Goal: Task Accomplishment & Management: Complete application form

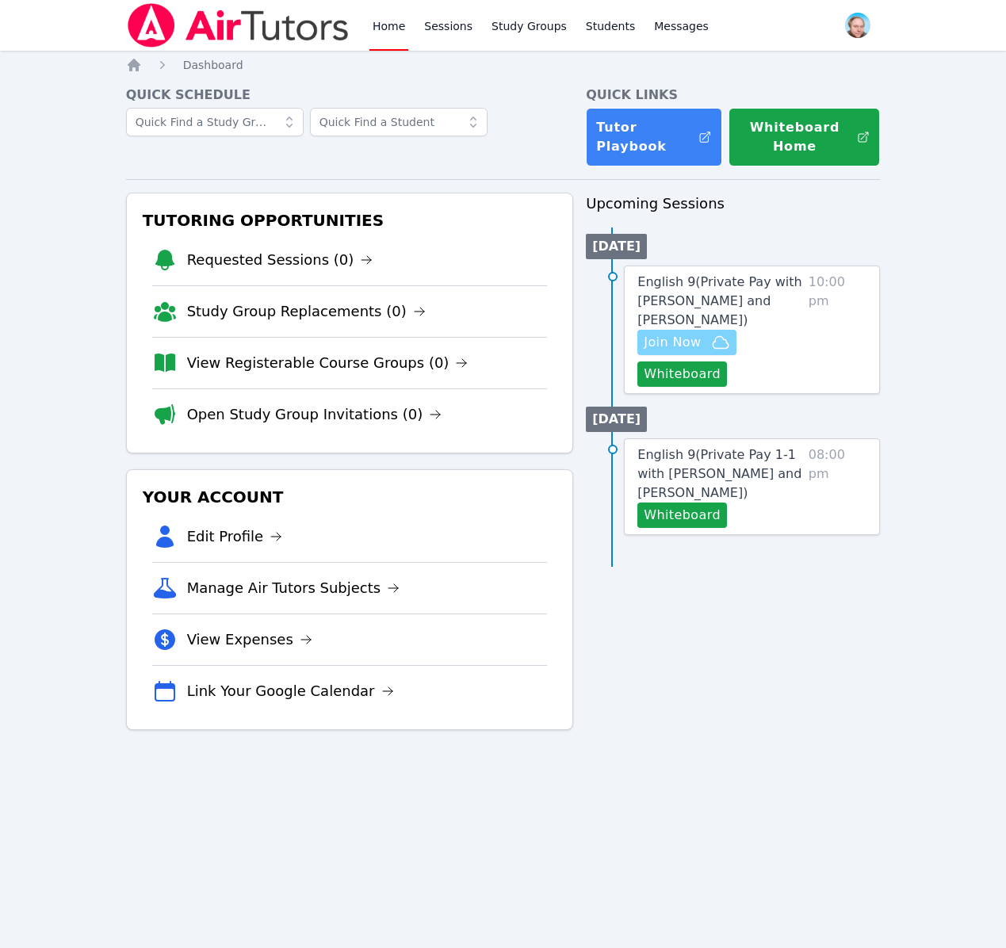
click at [681, 339] on span "Join Now" at bounding box center [672, 342] width 57 height 19
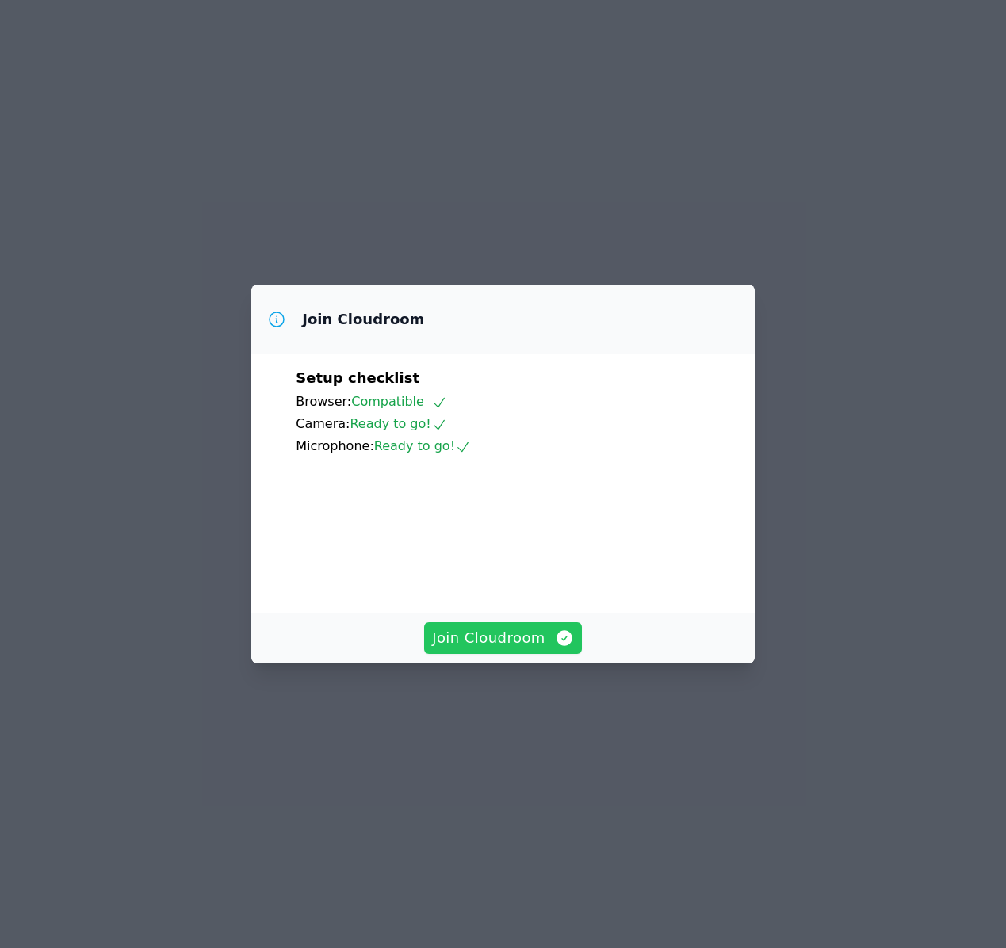
click at [487, 649] on span "Join Cloudroom" at bounding box center [503, 638] width 142 height 22
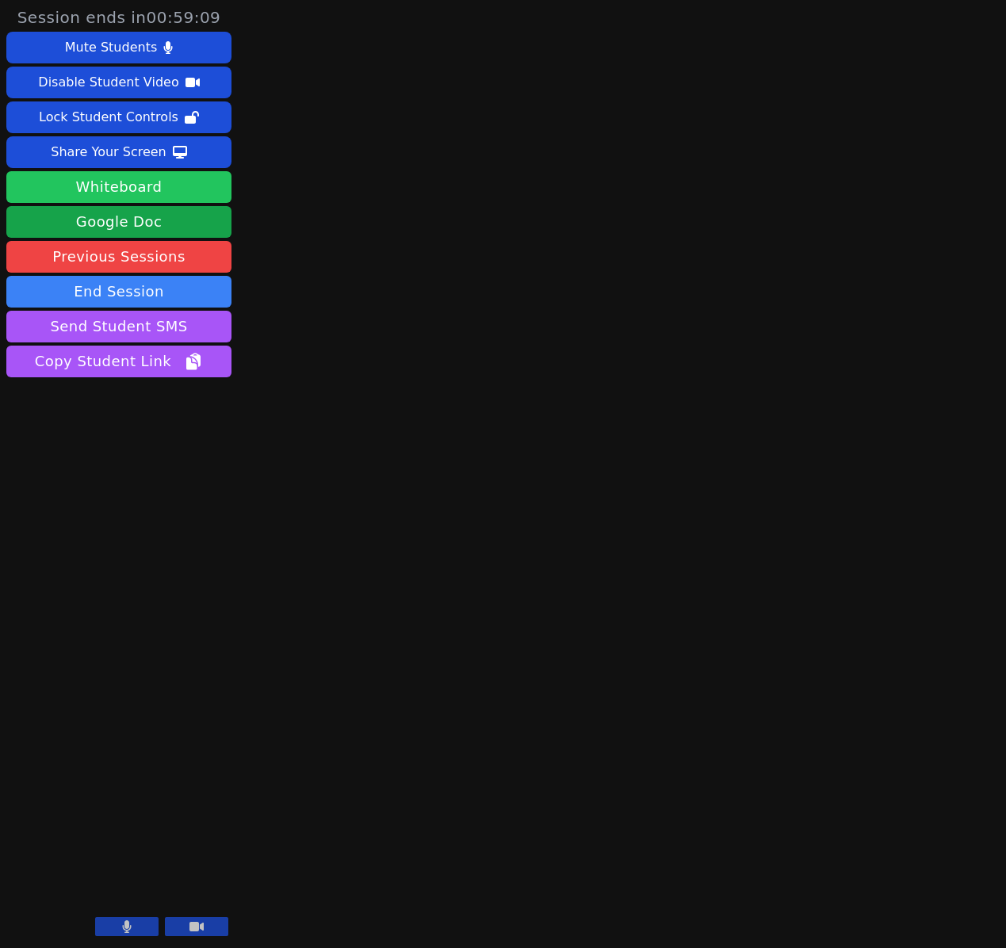
click at [143, 195] on button "Whiteboard" at bounding box center [118, 187] width 225 height 32
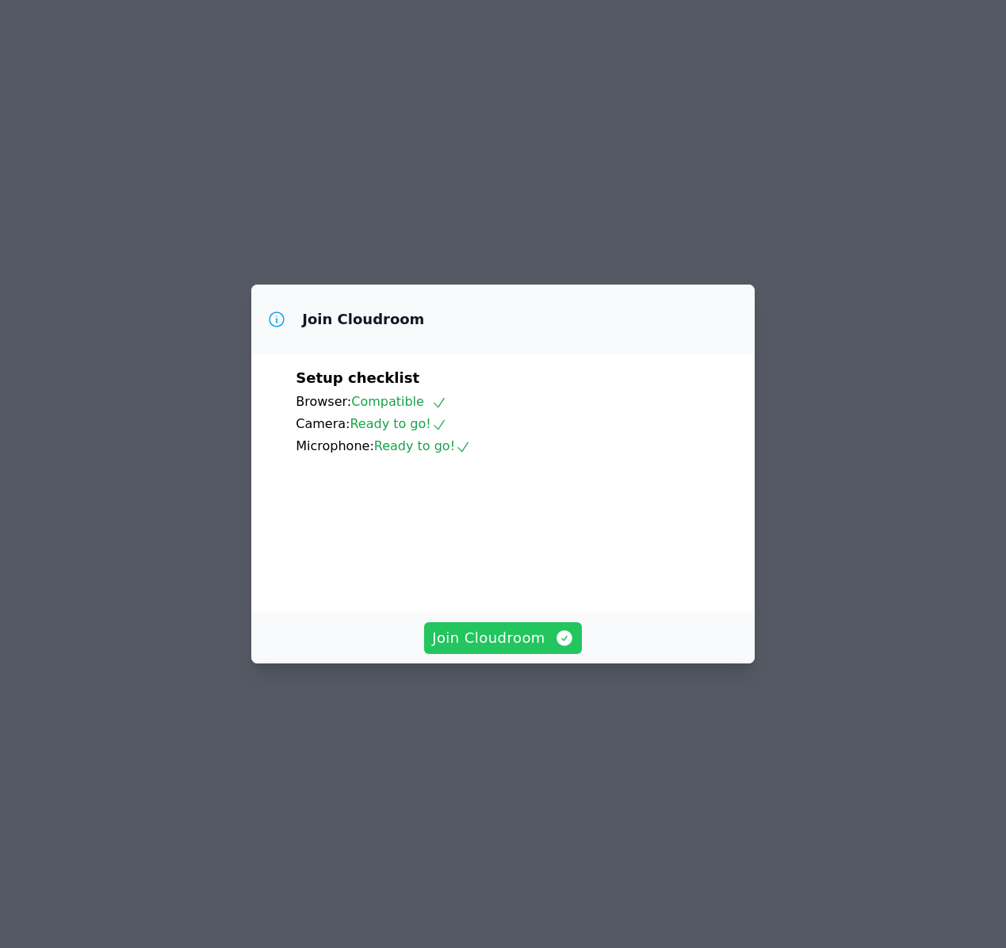
click at [464, 649] on span "Join Cloudroom" at bounding box center [503, 638] width 142 height 22
click at [463, 649] on span "Join Cloudroom" at bounding box center [503, 638] width 142 height 22
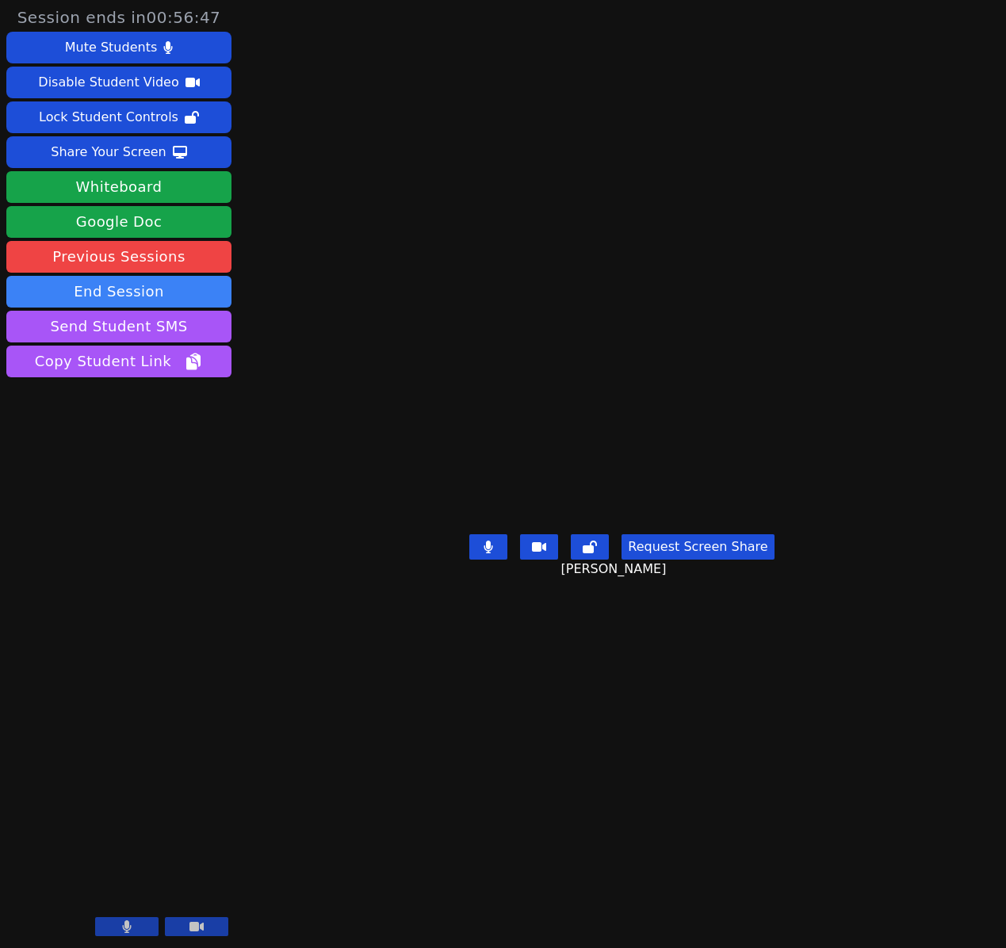
click at [124, 929] on icon at bounding box center [127, 927] width 10 height 13
click at [124, 929] on icon at bounding box center [127, 927] width 16 height 13
click at [124, 929] on icon at bounding box center [127, 927] width 10 height 13
click at [124, 929] on icon at bounding box center [127, 927] width 16 height 13
click at [124, 928] on icon at bounding box center [127, 927] width 9 height 13
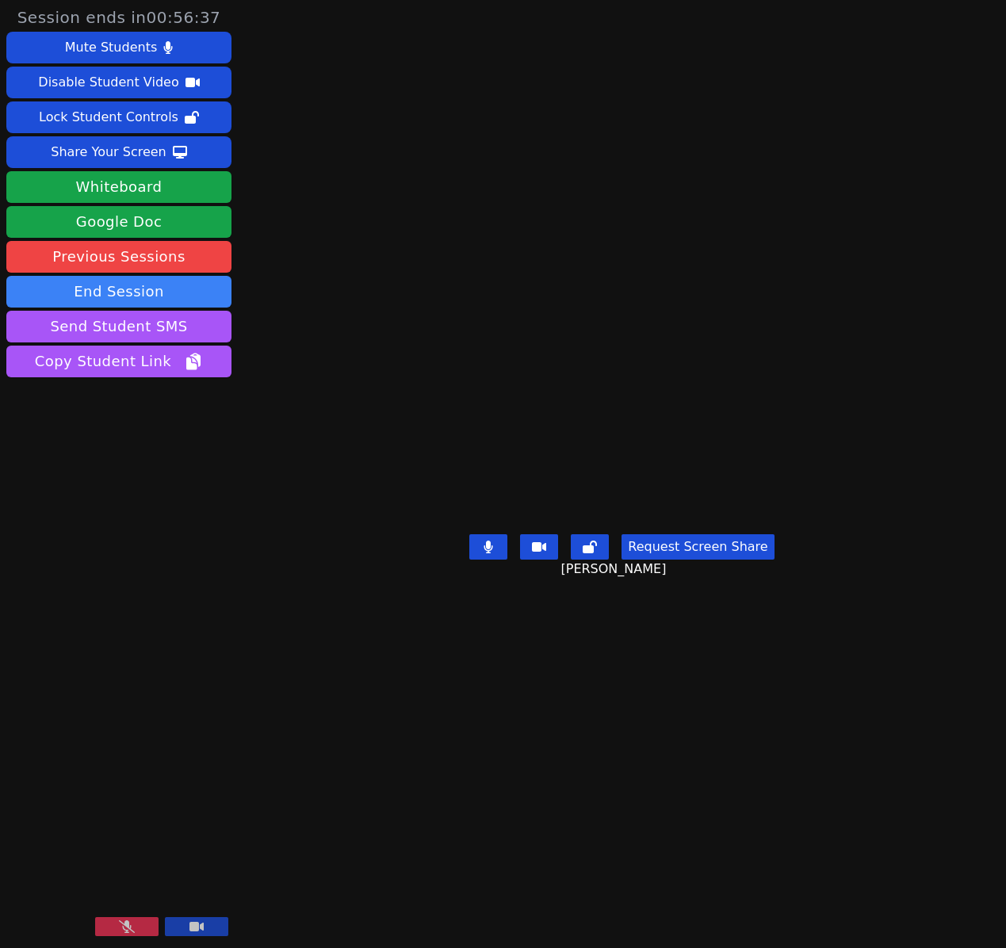
click at [124, 928] on icon at bounding box center [127, 927] width 16 height 13
click at [138, 929] on button at bounding box center [126, 926] width 63 height 19
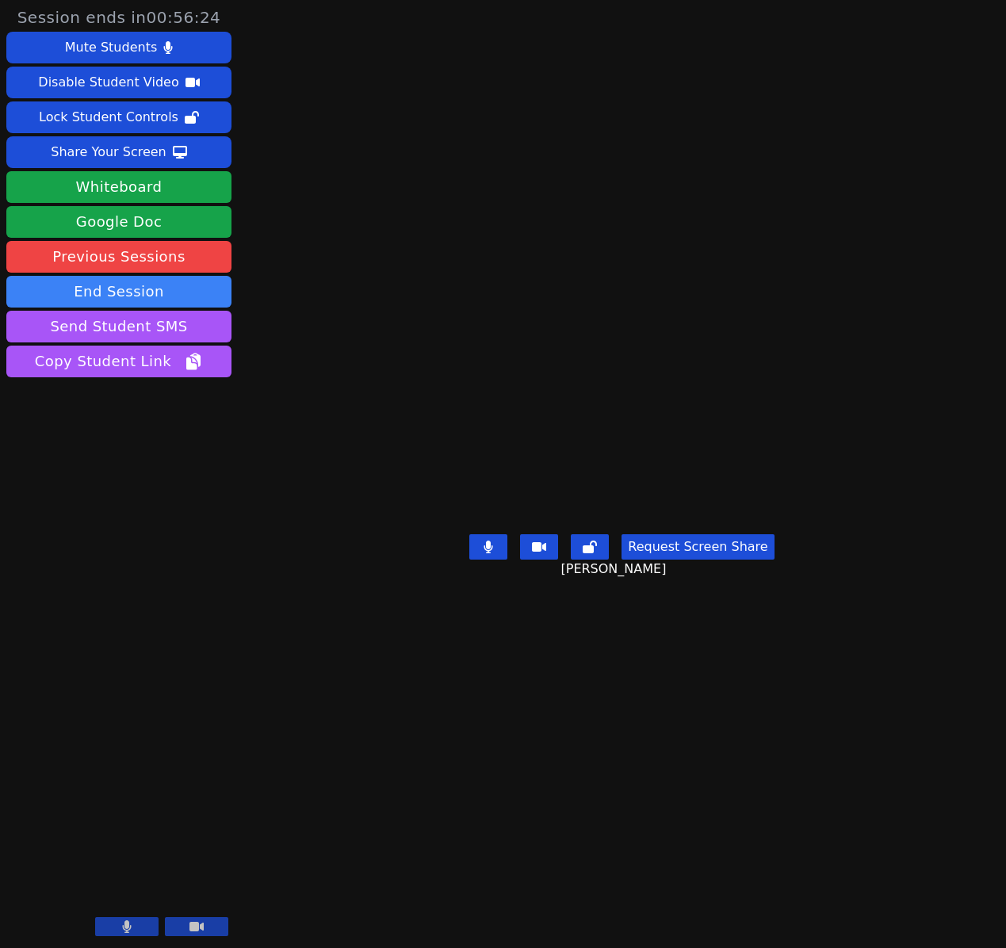
click at [138, 929] on button at bounding box center [126, 926] width 63 height 19
click at [130, 929] on icon at bounding box center [127, 927] width 9 height 13
click at [130, 929] on icon at bounding box center [127, 927] width 16 height 13
click at [393, 865] on main "[PERSON_NAME] Request Screen Share [PERSON_NAME]" at bounding box center [622, 474] width 459 height 948
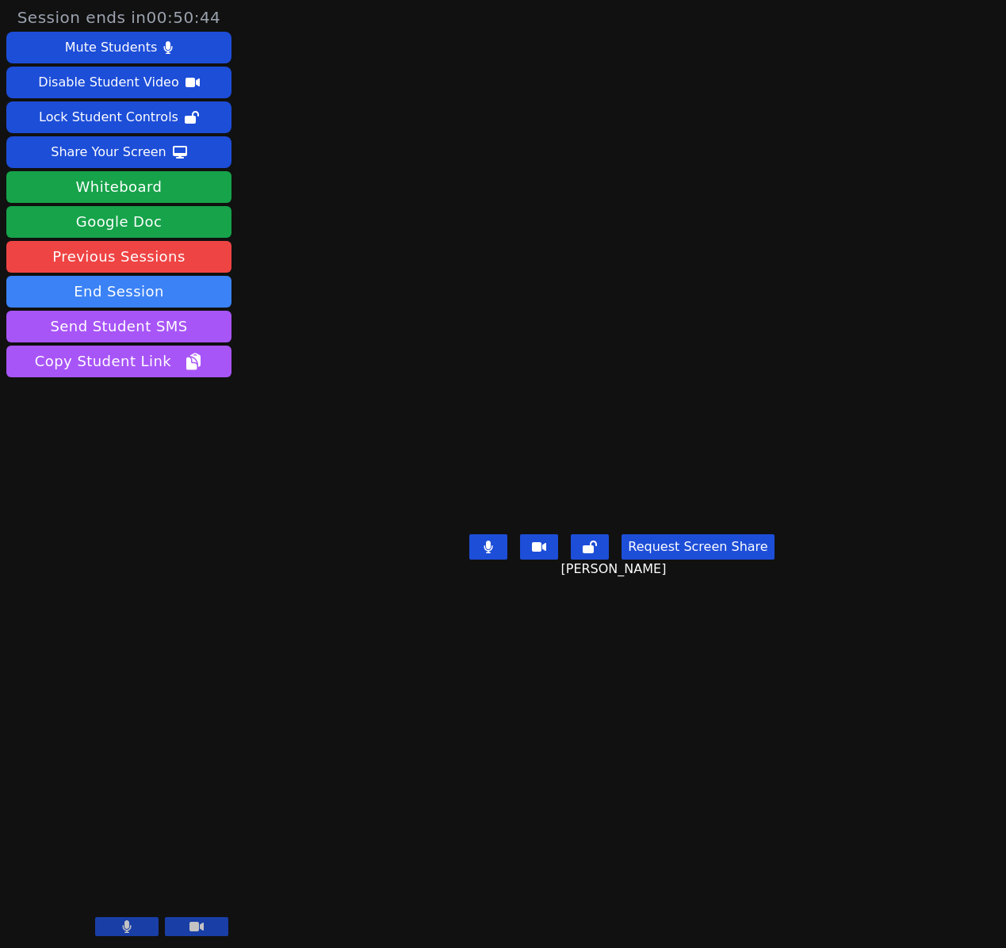
click at [201, 929] on icon at bounding box center [197, 927] width 14 height 10
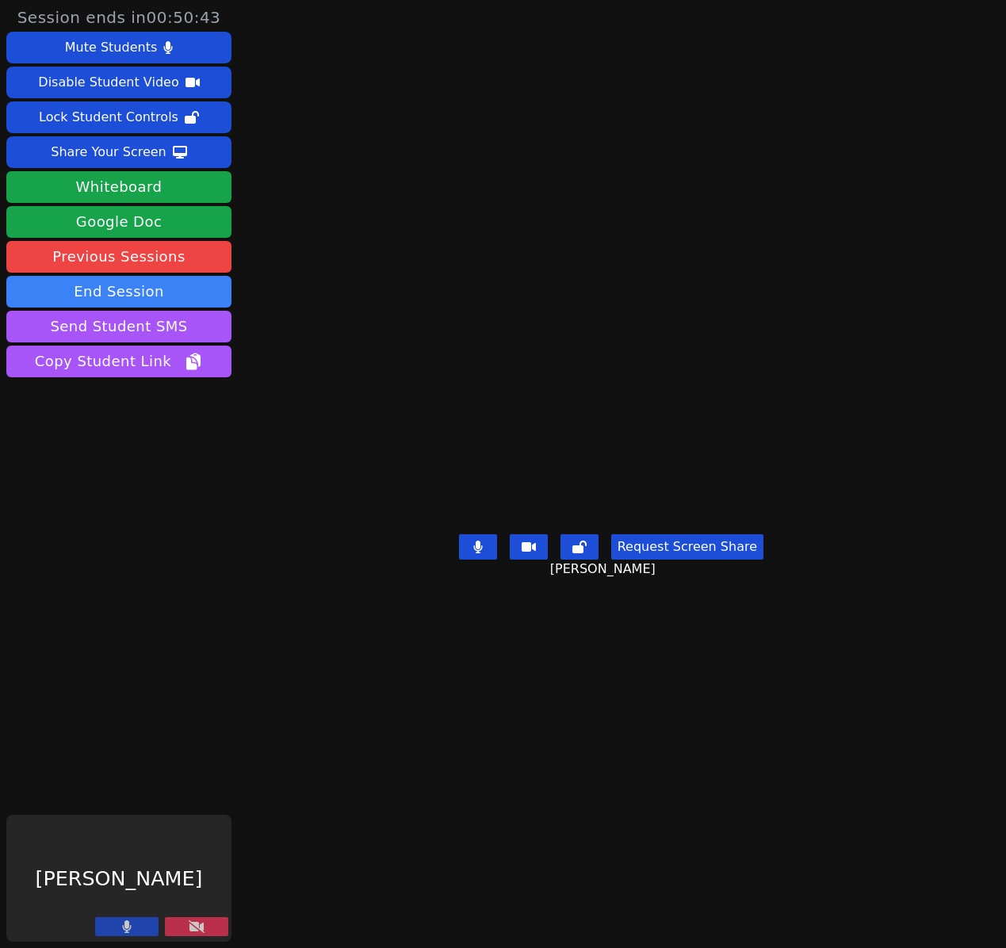
click at [122, 930] on icon at bounding box center [127, 927] width 10 height 13
click at [119, 930] on icon at bounding box center [127, 927] width 16 height 13
click at [195, 923] on button at bounding box center [196, 926] width 63 height 19
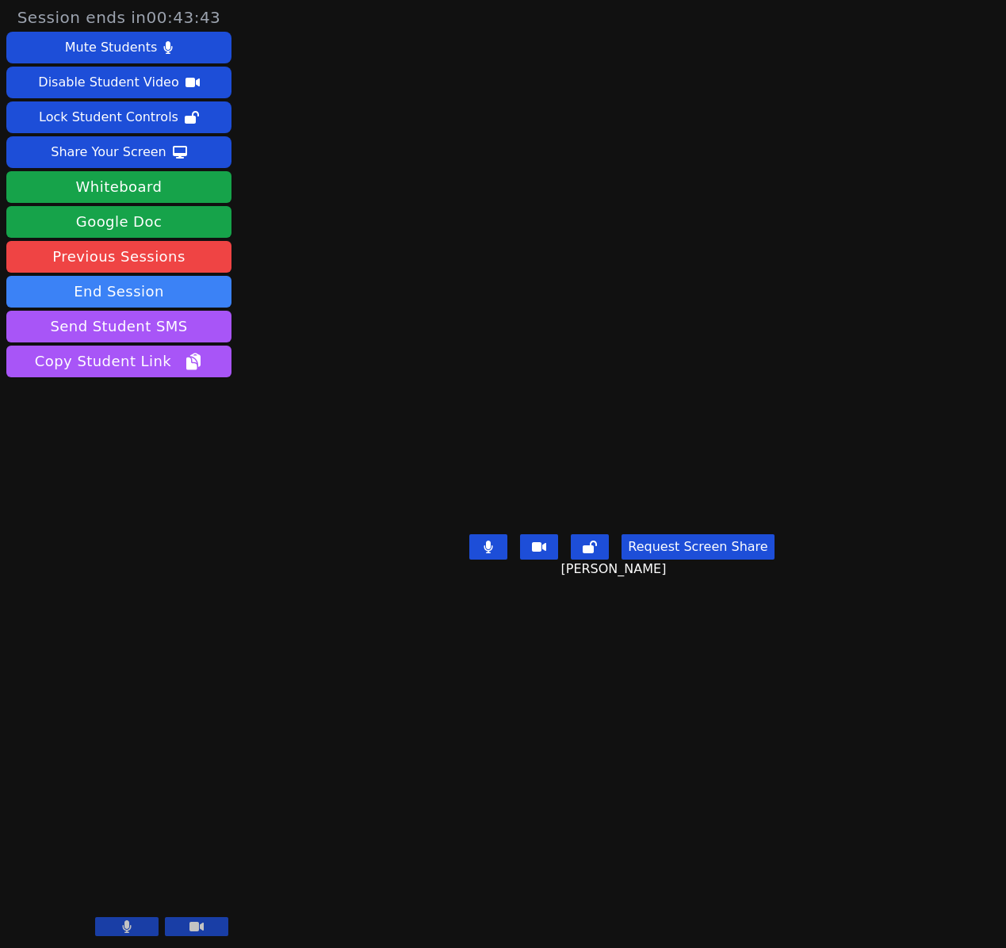
click at [126, 930] on icon at bounding box center [127, 927] width 10 height 13
click at [128, 925] on icon at bounding box center [127, 927] width 16 height 13
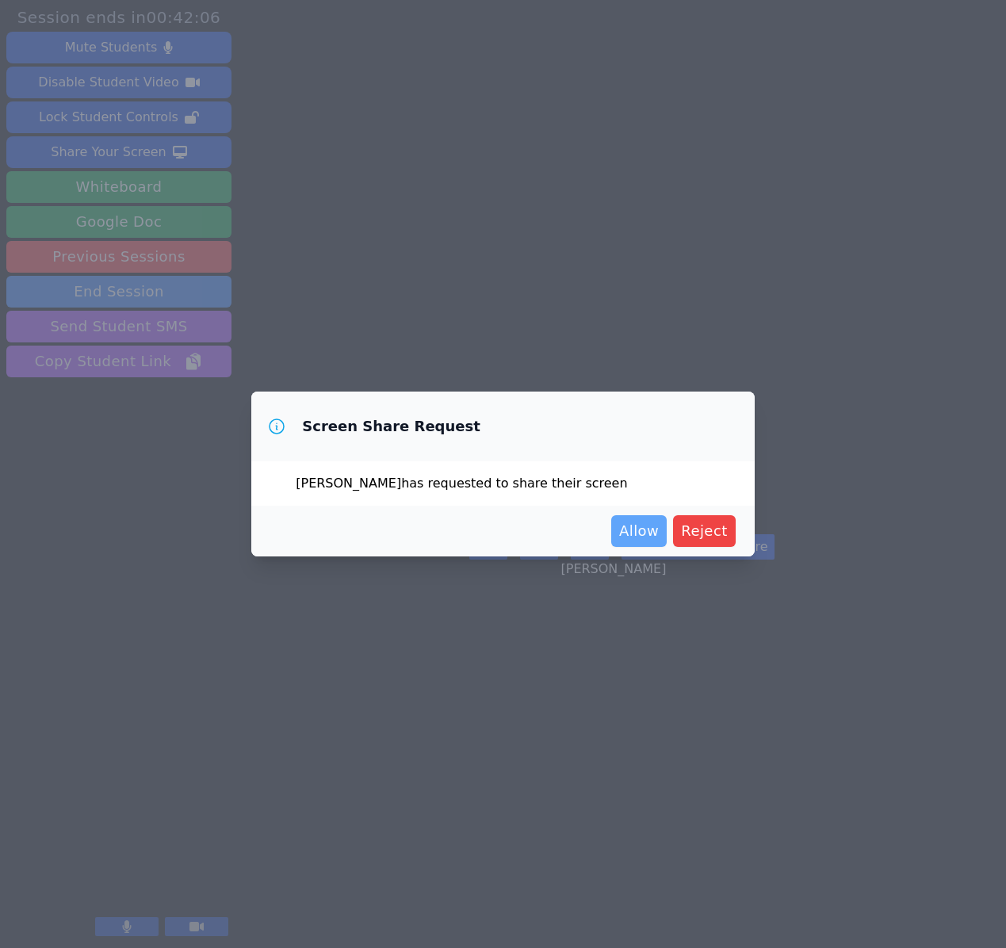
click at [643, 525] on span "Allow" at bounding box center [639, 531] width 40 height 22
click at [639, 528] on span "Allow" at bounding box center [639, 531] width 40 height 22
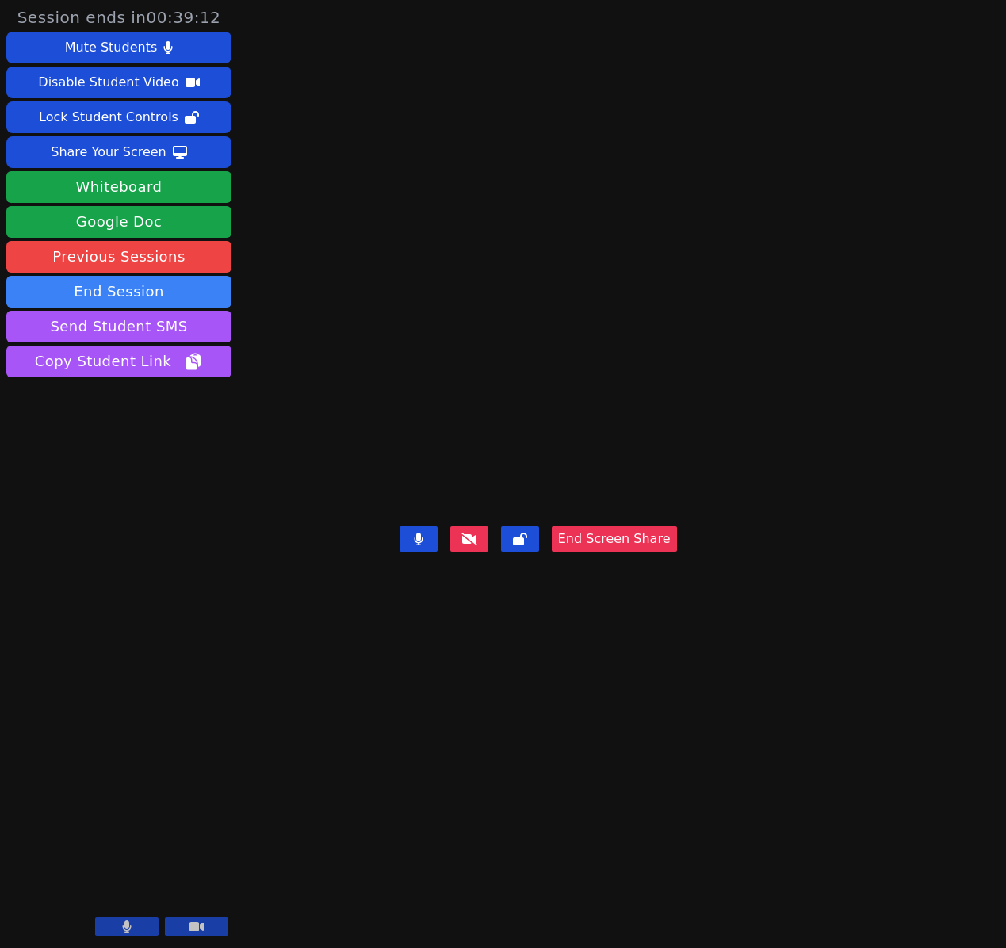
click at [677, 552] on button "End Screen Share" at bounding box center [614, 539] width 125 height 25
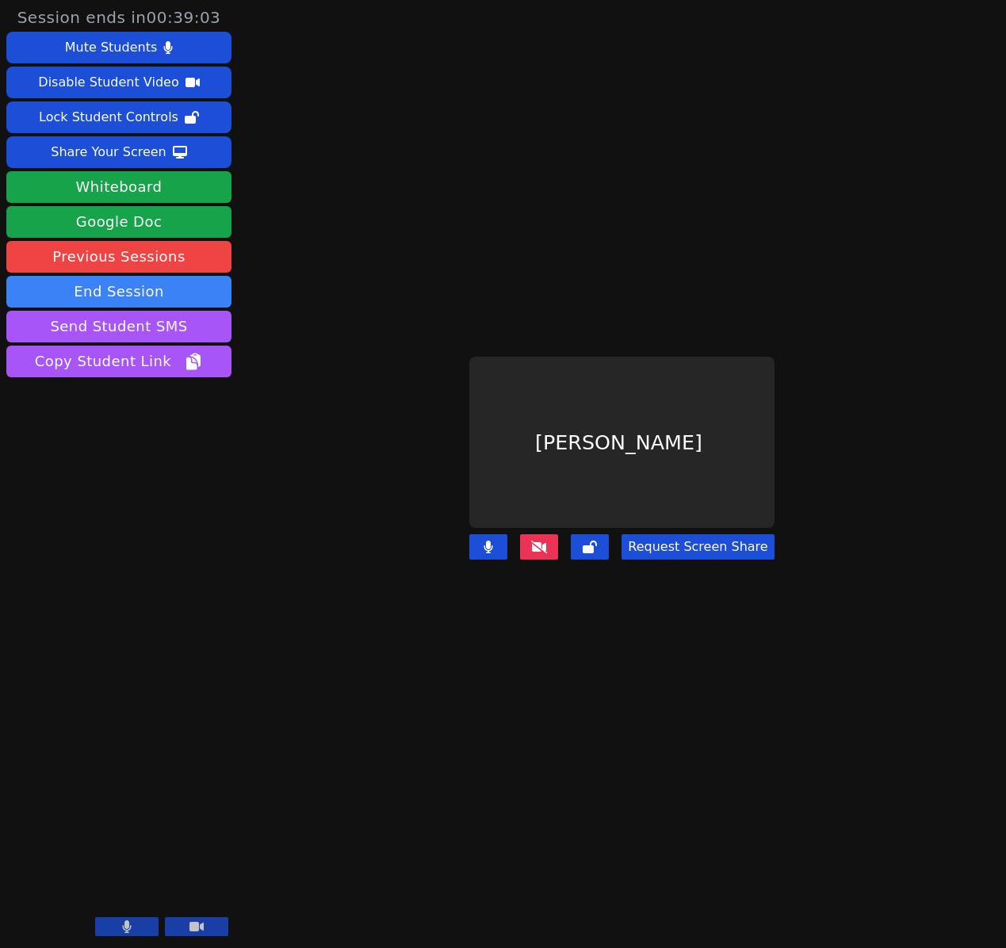
click at [558, 553] on button at bounding box center [539, 546] width 38 height 25
click at [183, 301] on button "End Session" at bounding box center [118, 292] width 225 height 32
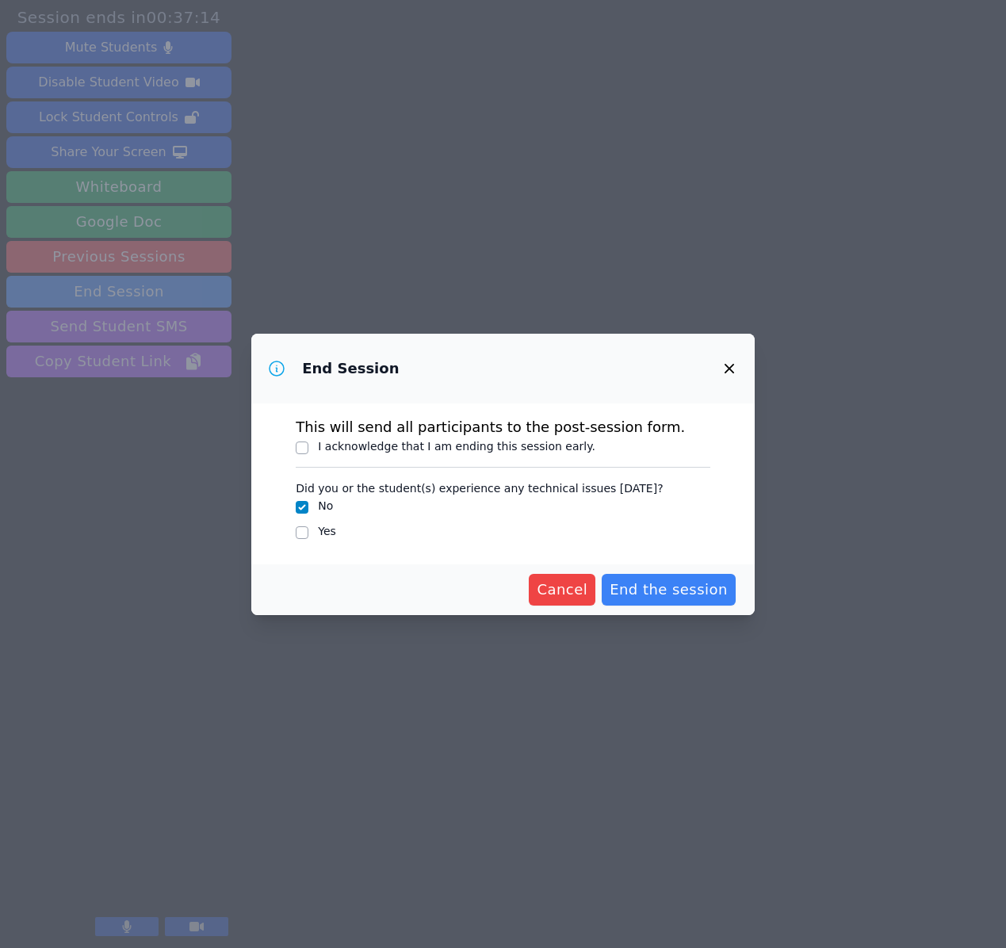
click at [421, 446] on label "I acknowledge that I am ending this session early." at bounding box center [457, 446] width 278 height 13
click at [308, 446] on input "I acknowledge that I am ending this session early." at bounding box center [302, 448] width 13 height 13
checkbox input "true"
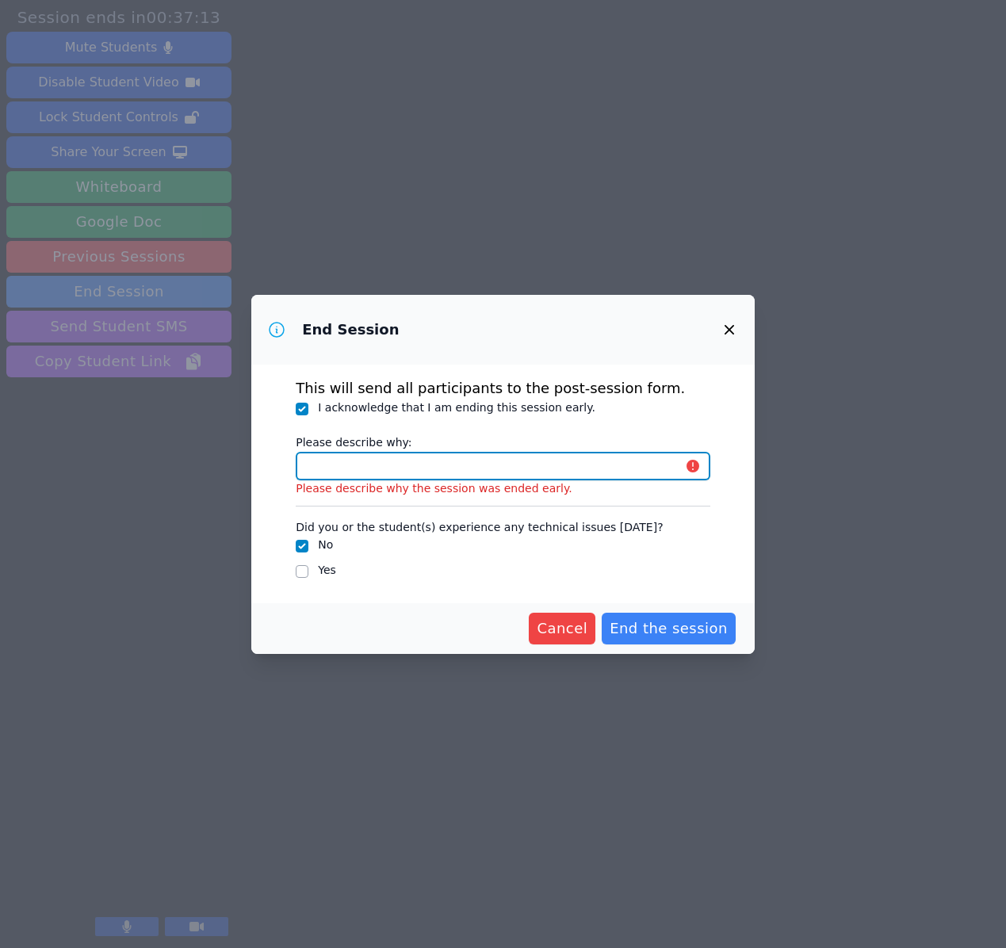
click at [386, 464] on input "Please describe why:" at bounding box center [503, 466] width 415 height 29
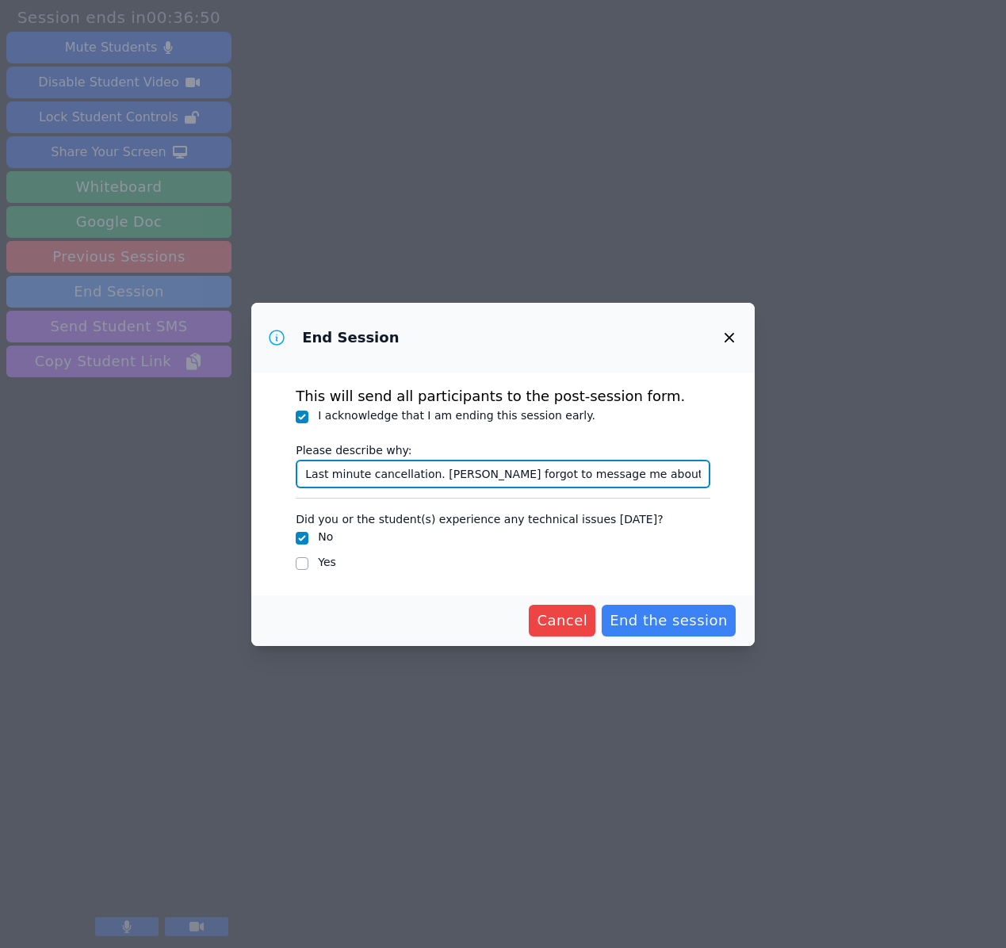
drag, startPoint x: 699, startPoint y: 476, endPoint x: 223, endPoint y: 475, distance: 476.6
click at [223, 475] on div "End Session This will send all participants to the post-session form. I acknowl…" at bounding box center [503, 474] width 1006 height 948
type input "Last minute cancellation. [PERSON_NAME] forgot to message me about not having a…"
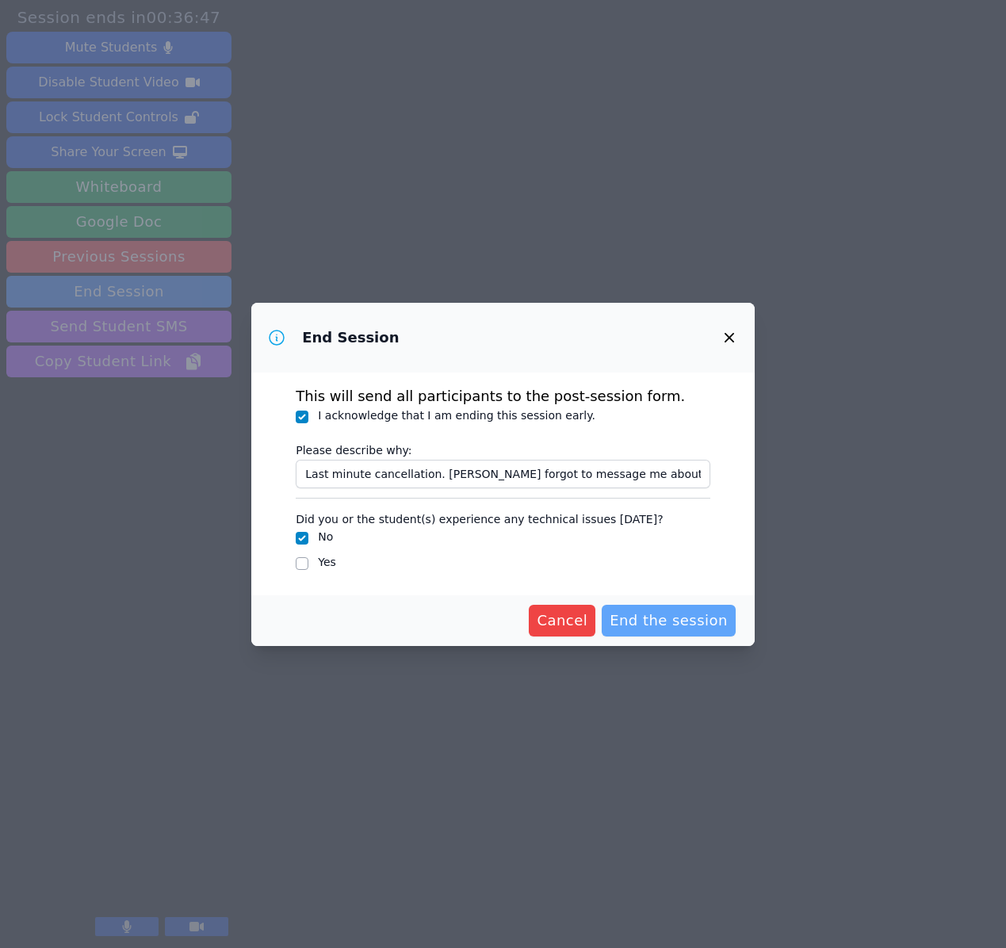
click at [663, 622] on span "End the session" at bounding box center [669, 621] width 118 height 22
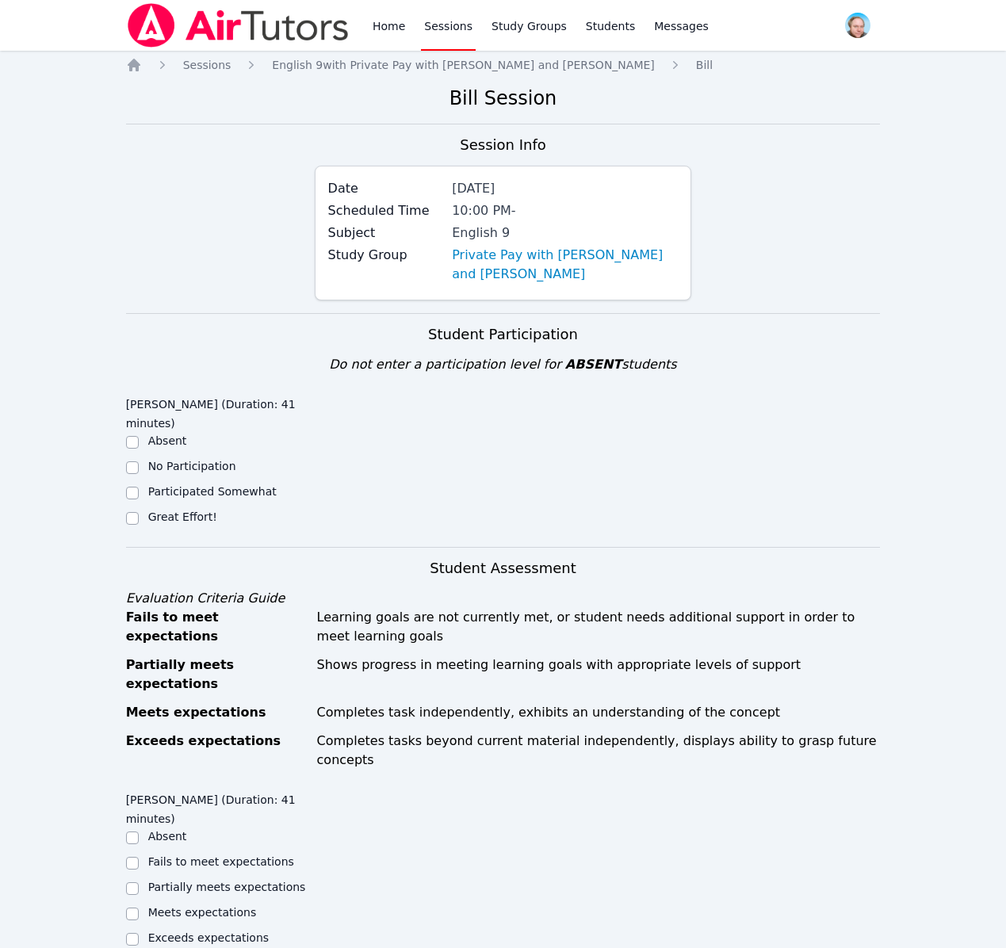
click at [151, 519] on label "Great Effort!" at bounding box center [182, 517] width 69 height 13
click at [139, 519] on input "Great Effort!" at bounding box center [132, 518] width 13 height 13
checkbox input "true"
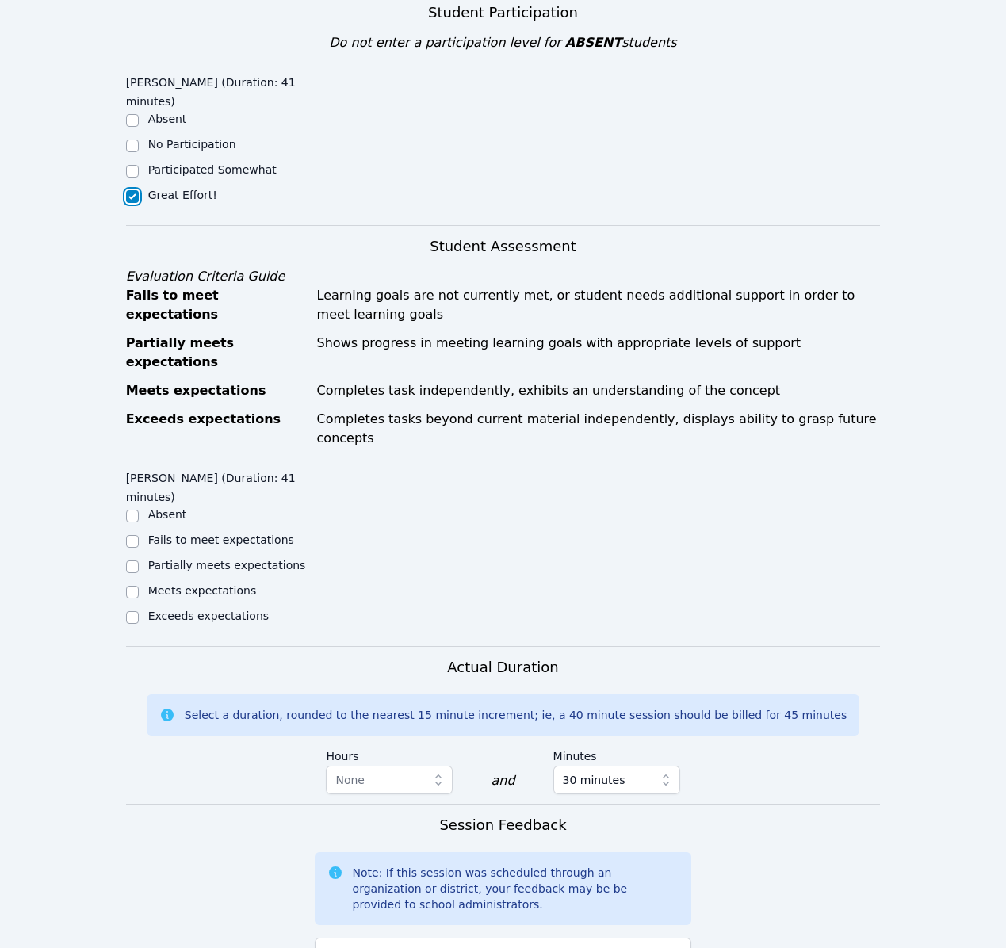
scroll to position [337, 0]
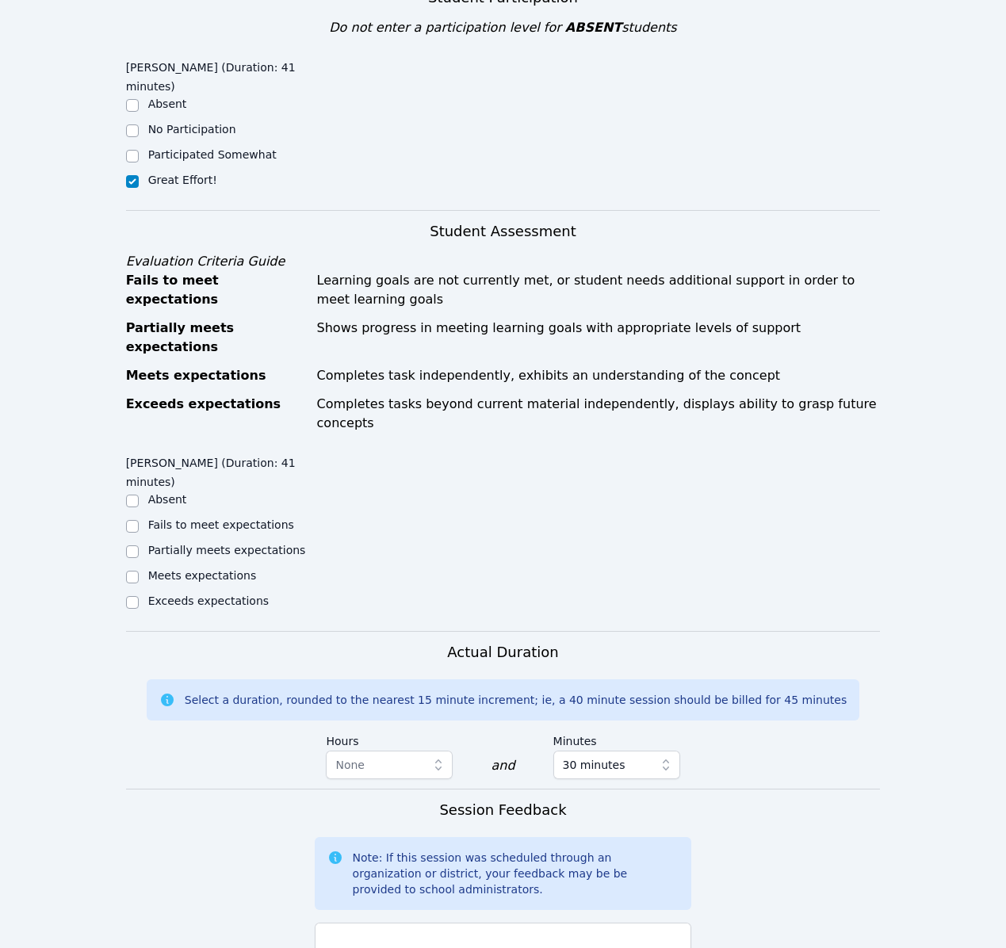
click at [205, 595] on label "Exceeds expectations" at bounding box center [208, 601] width 121 height 13
click at [139, 596] on input "Exceeds expectations" at bounding box center [132, 602] width 13 height 13
checkbox input "true"
click at [442, 757] on icon "button" at bounding box center [439, 765] width 16 height 16
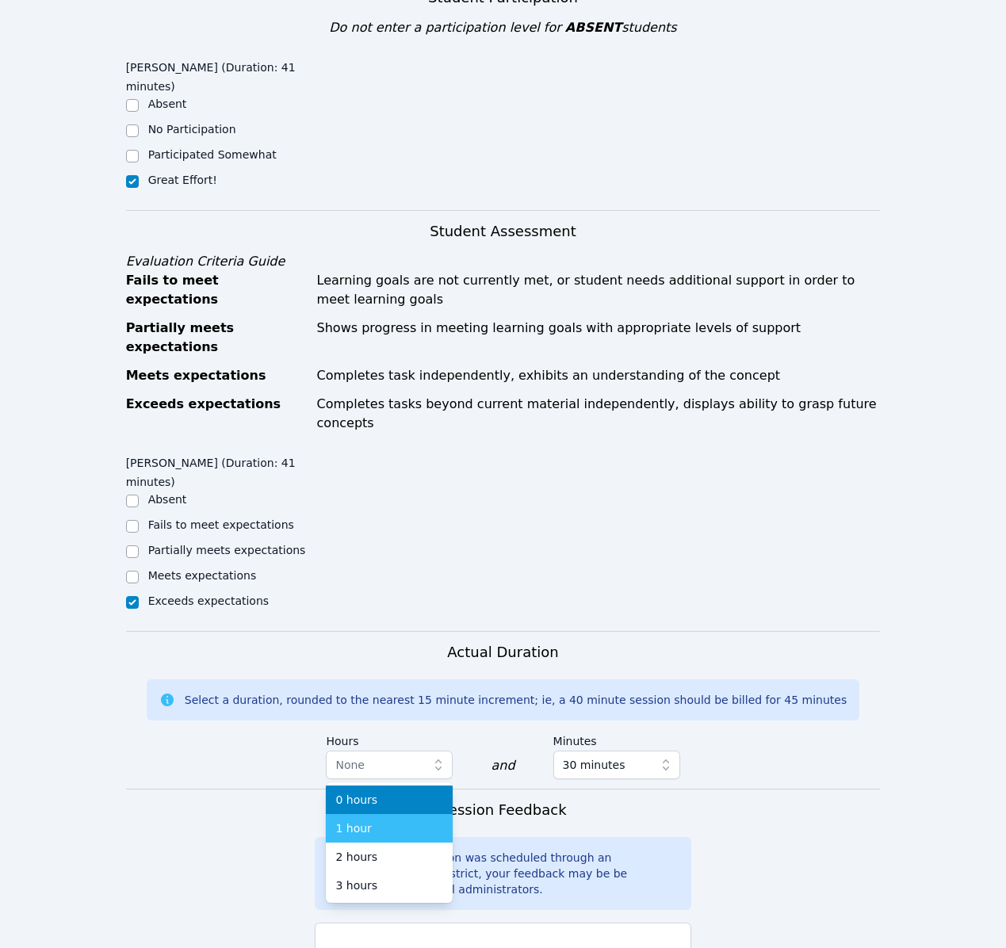
click at [385, 821] on div "1 hour" at bounding box center [389, 829] width 108 height 16
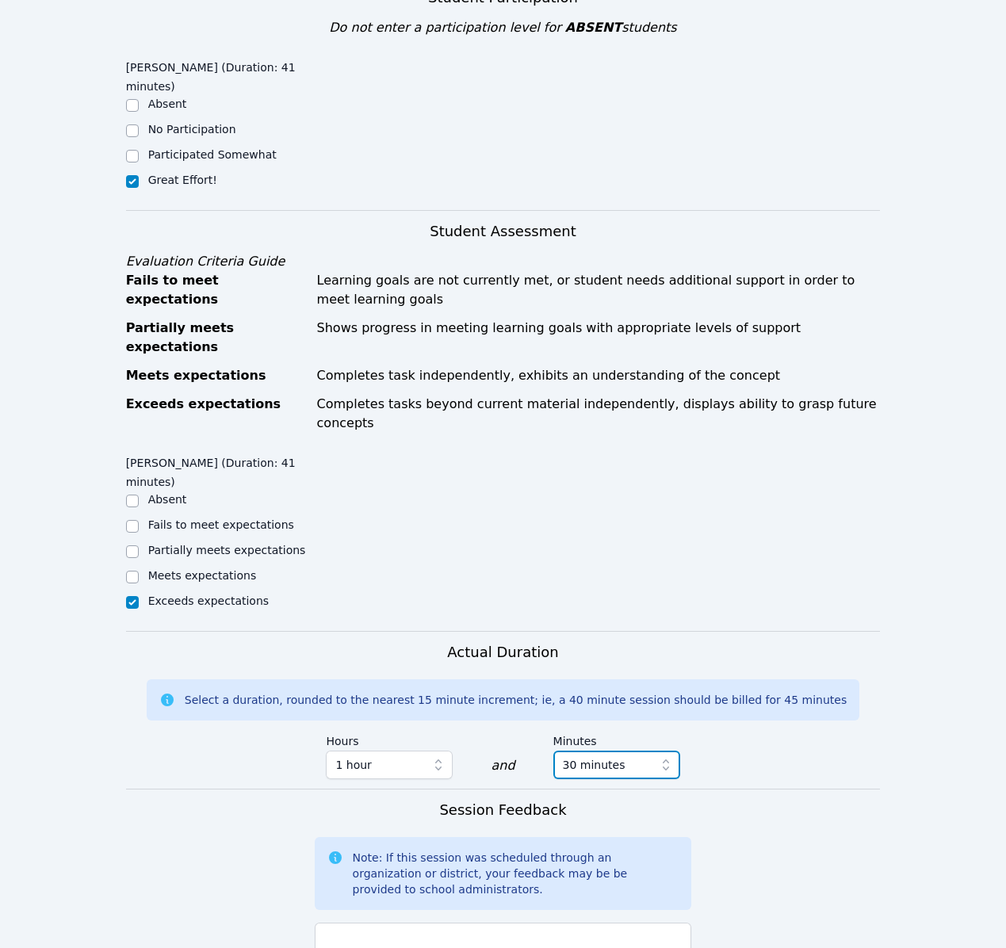
click at [616, 756] on span "30 minutes" at bounding box center [594, 765] width 63 height 19
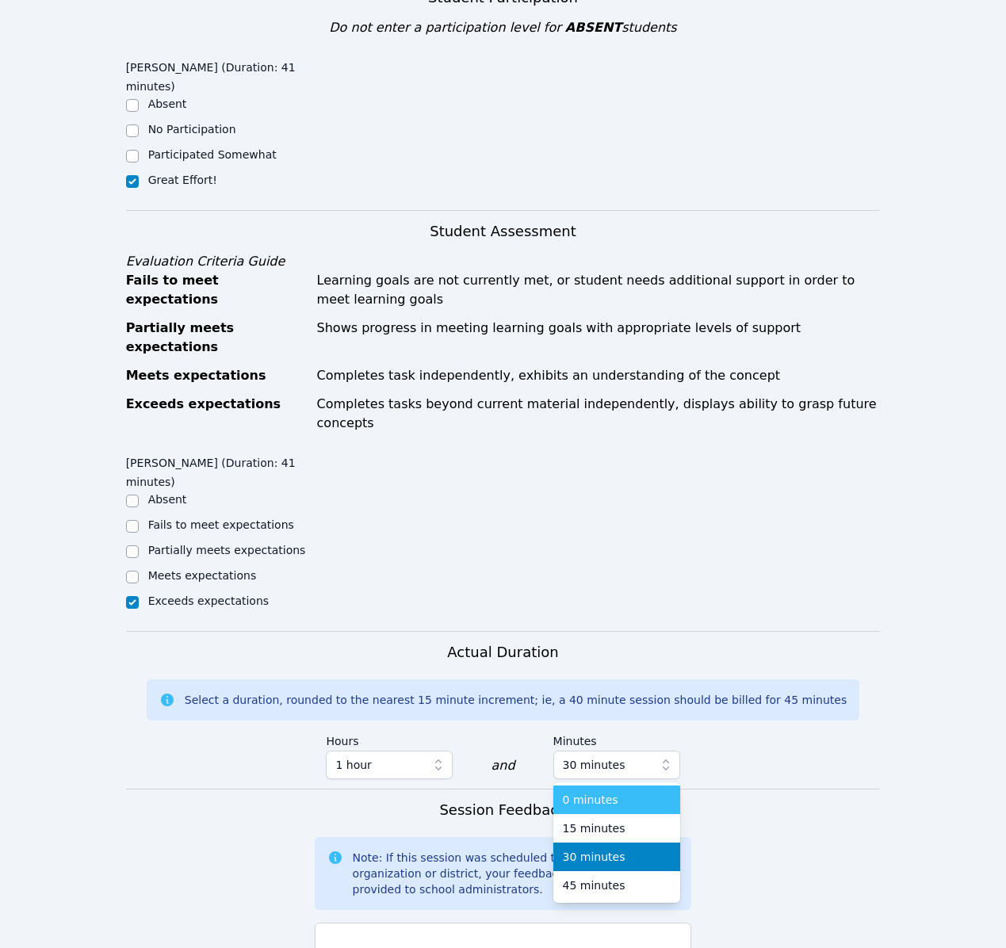
click at [607, 792] on span "0 minutes" at bounding box center [591, 800] width 56 height 16
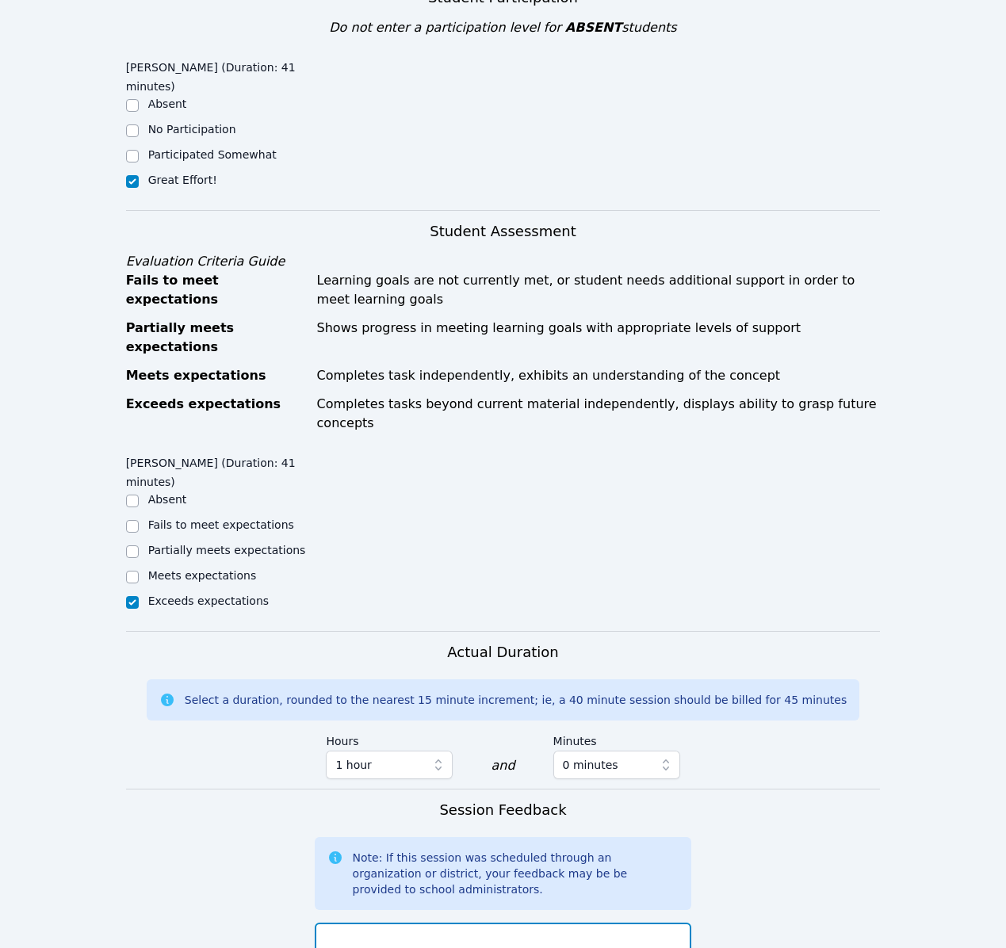
click at [449, 923] on textarea at bounding box center [503, 966] width 377 height 86
paste textarea "Last minute cancellation. [PERSON_NAME] forgot to message me about not having a…"
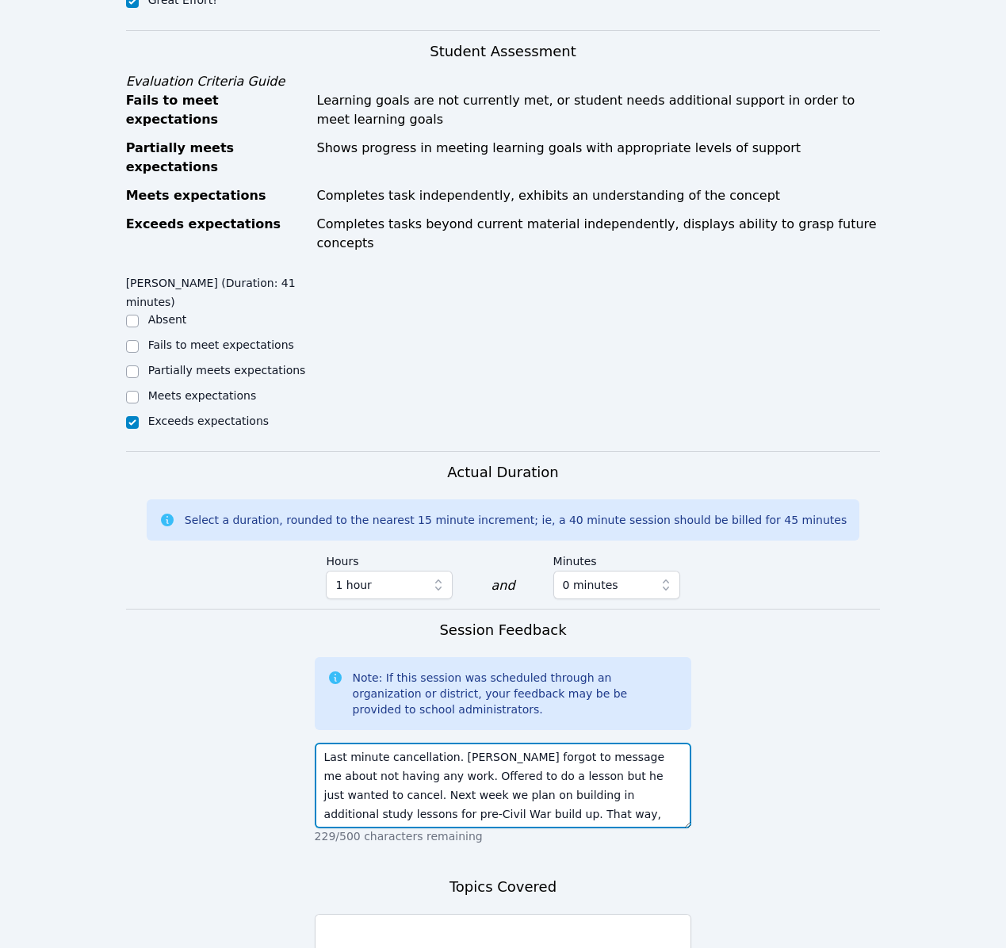
scroll to position [11, 0]
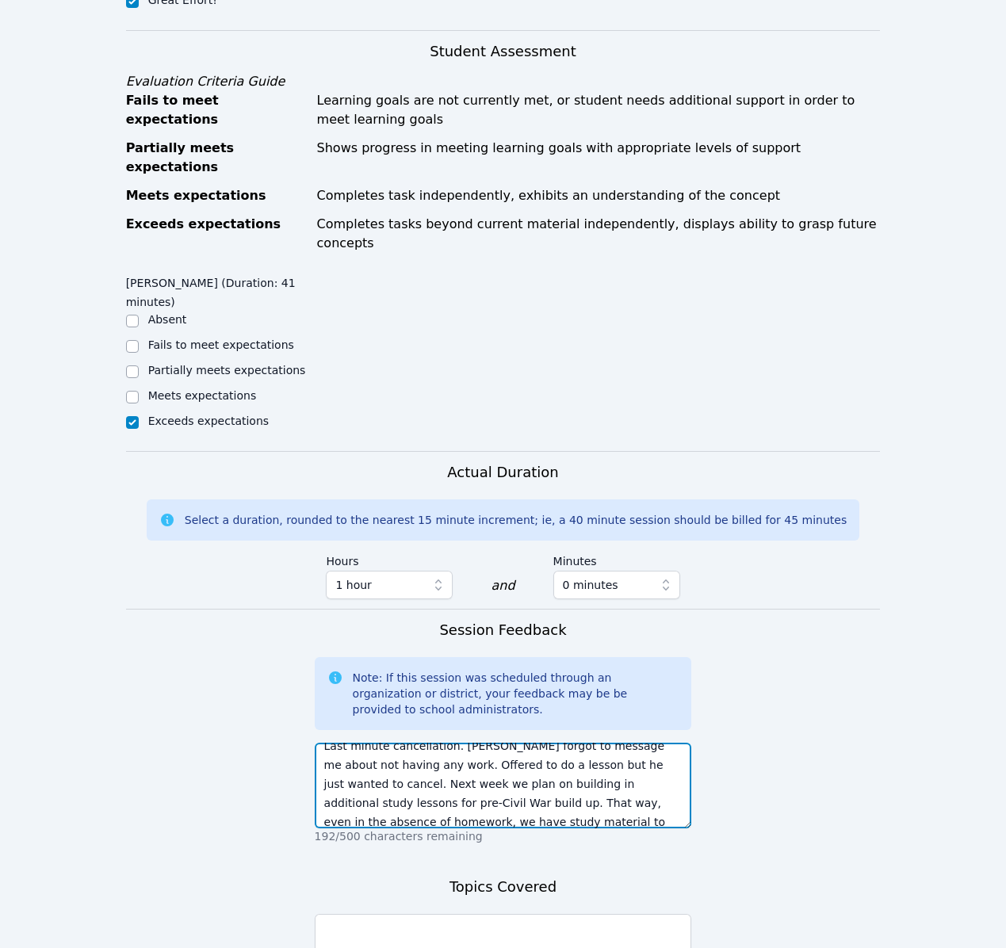
type textarea "Last minute cancellation. [PERSON_NAME] forgot to message me about not having a…"
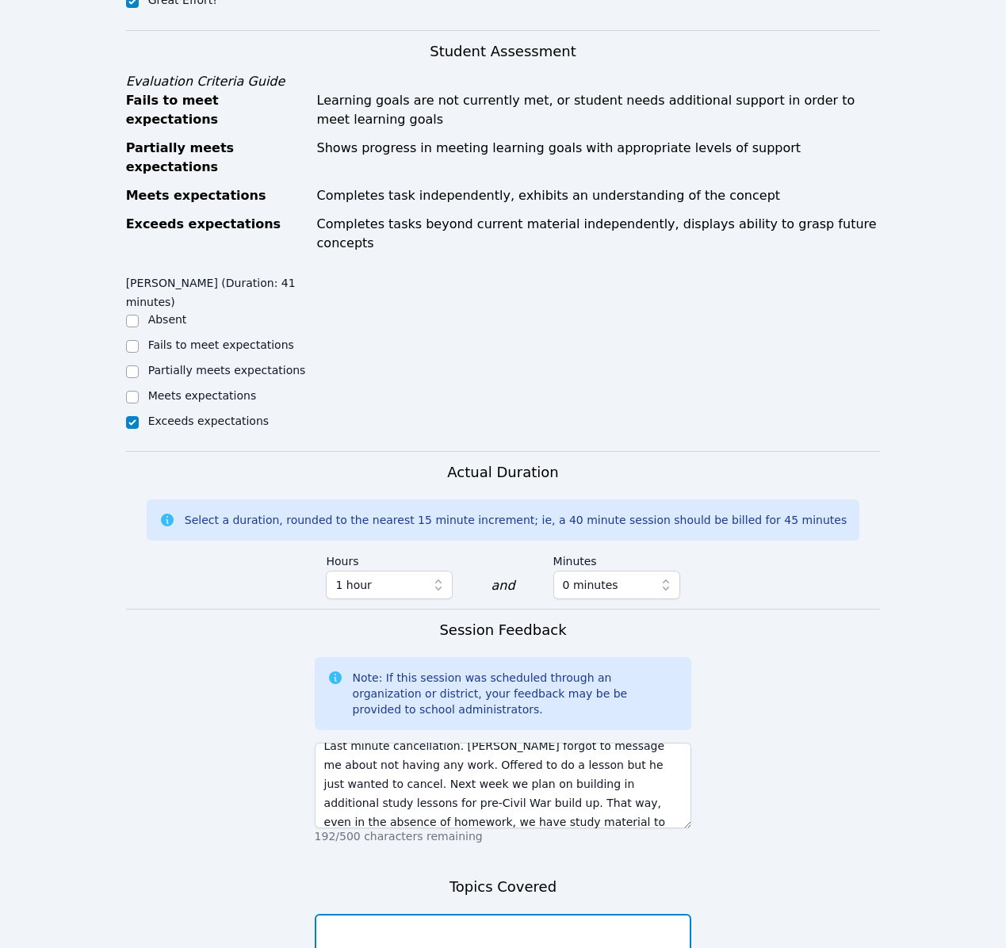
click at [496, 914] on textarea at bounding box center [503, 957] width 377 height 86
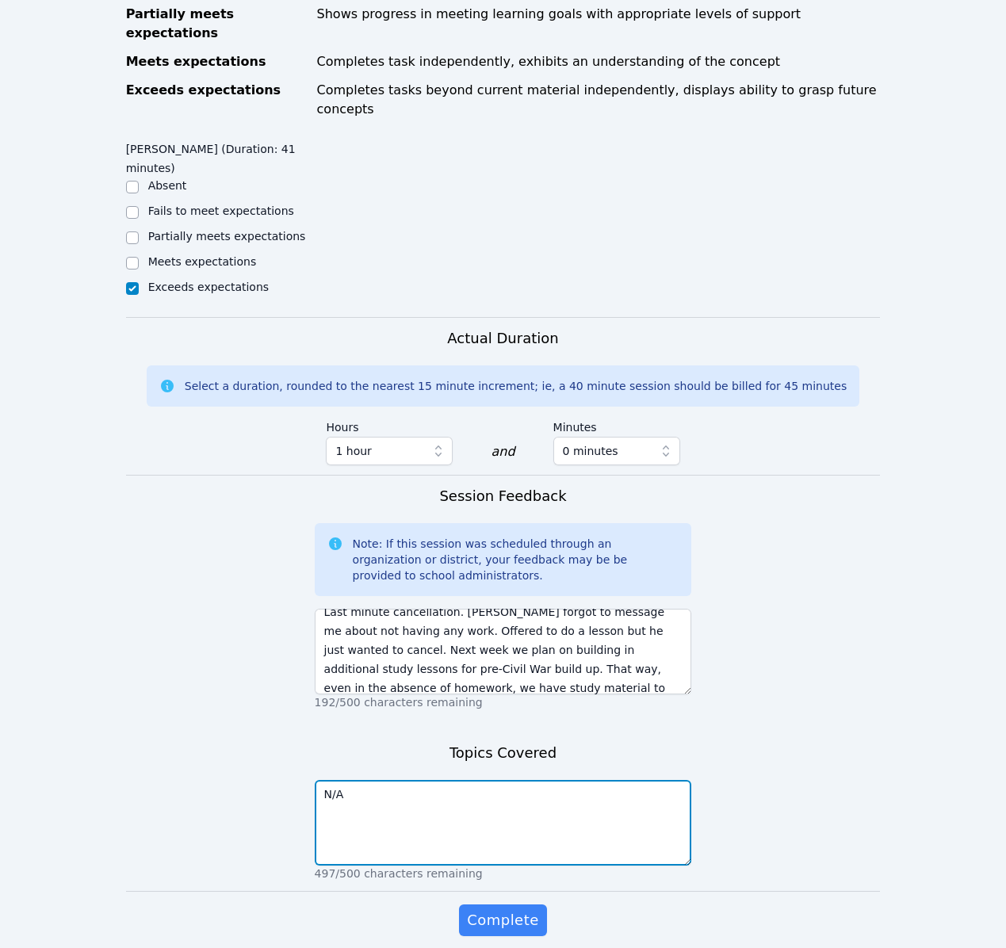
scroll to position [654, 0]
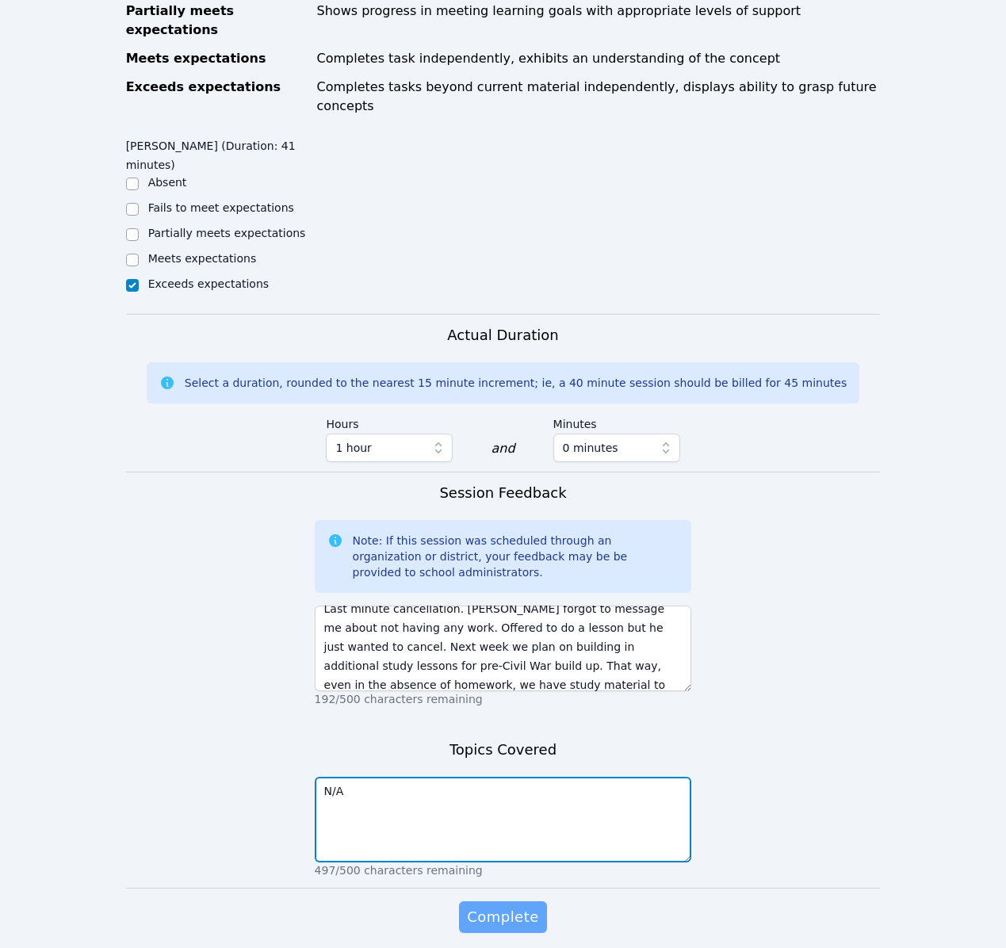
type textarea "N/A"
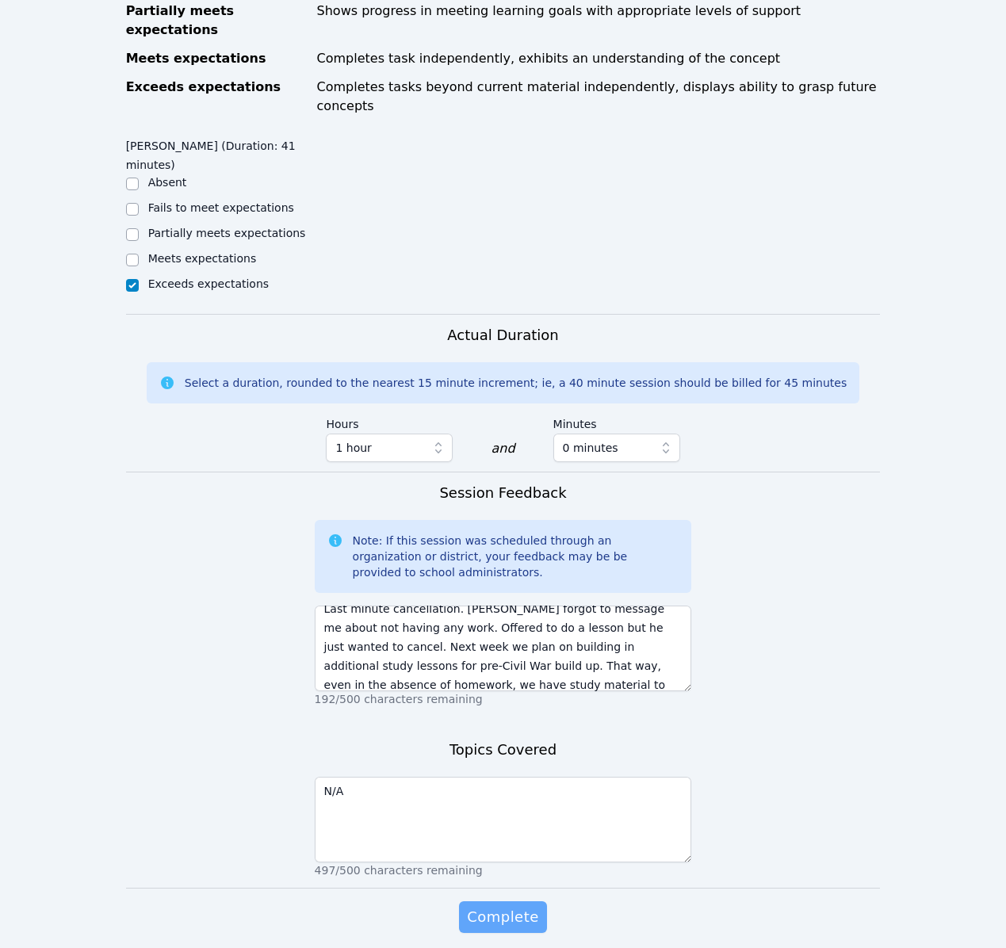
click at [511, 906] on span "Complete" at bounding box center [502, 917] width 71 height 22
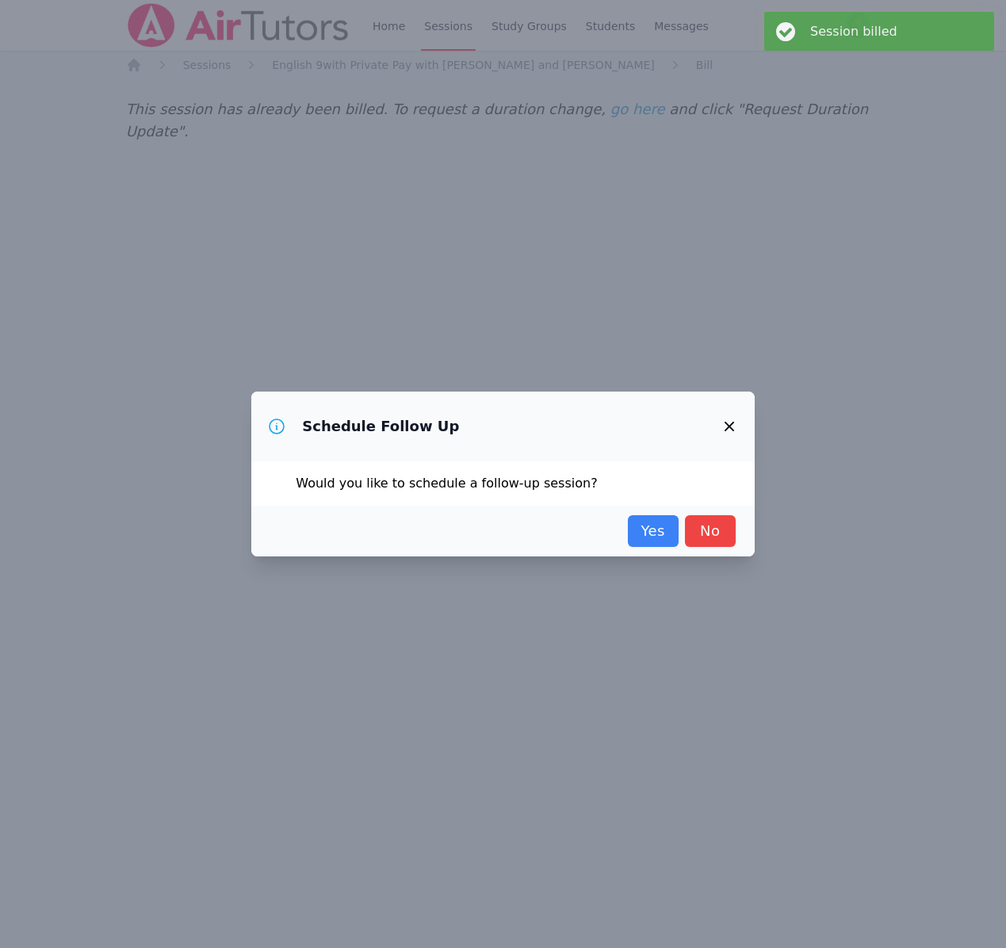
scroll to position [0, 0]
click at [660, 530] on link "Yes" at bounding box center [653, 531] width 51 height 32
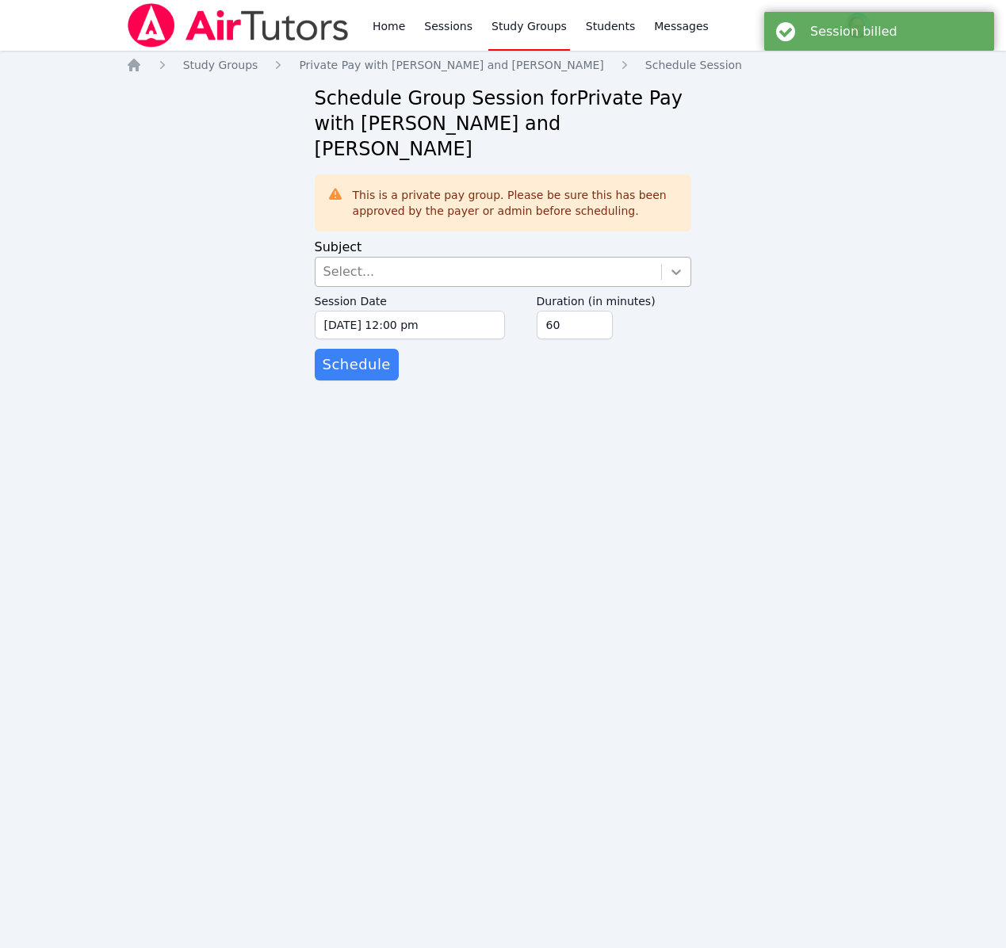
click at [670, 264] on icon at bounding box center [676, 272] width 16 height 16
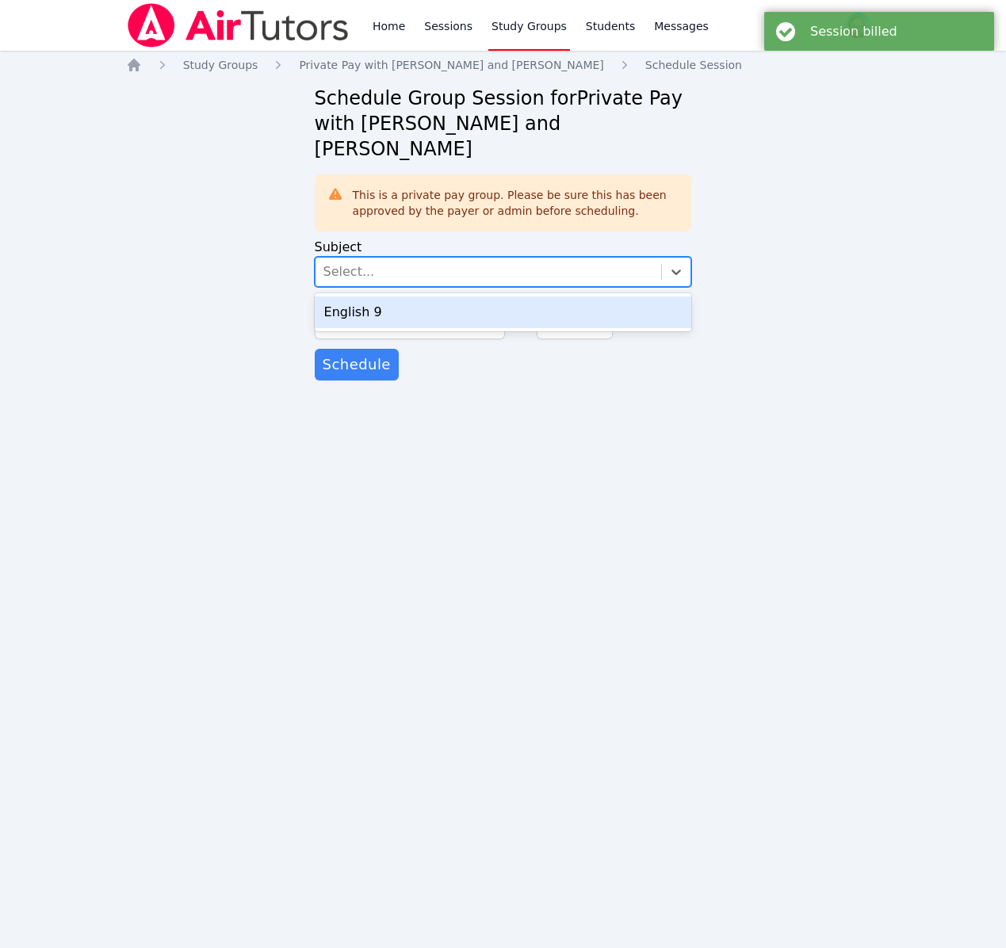
click at [575, 297] on div "English 9" at bounding box center [503, 313] width 377 height 32
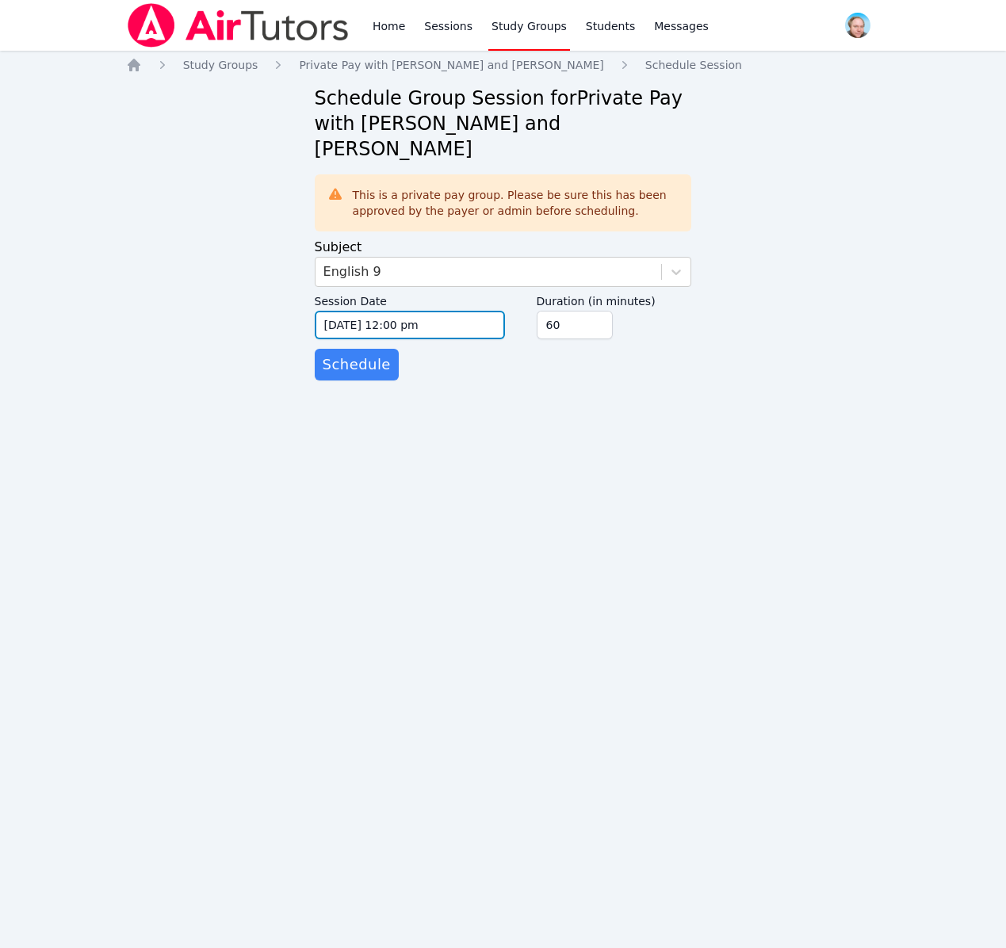
click at [456, 311] on input "[DATE] 12:00 pm" at bounding box center [410, 325] width 190 height 29
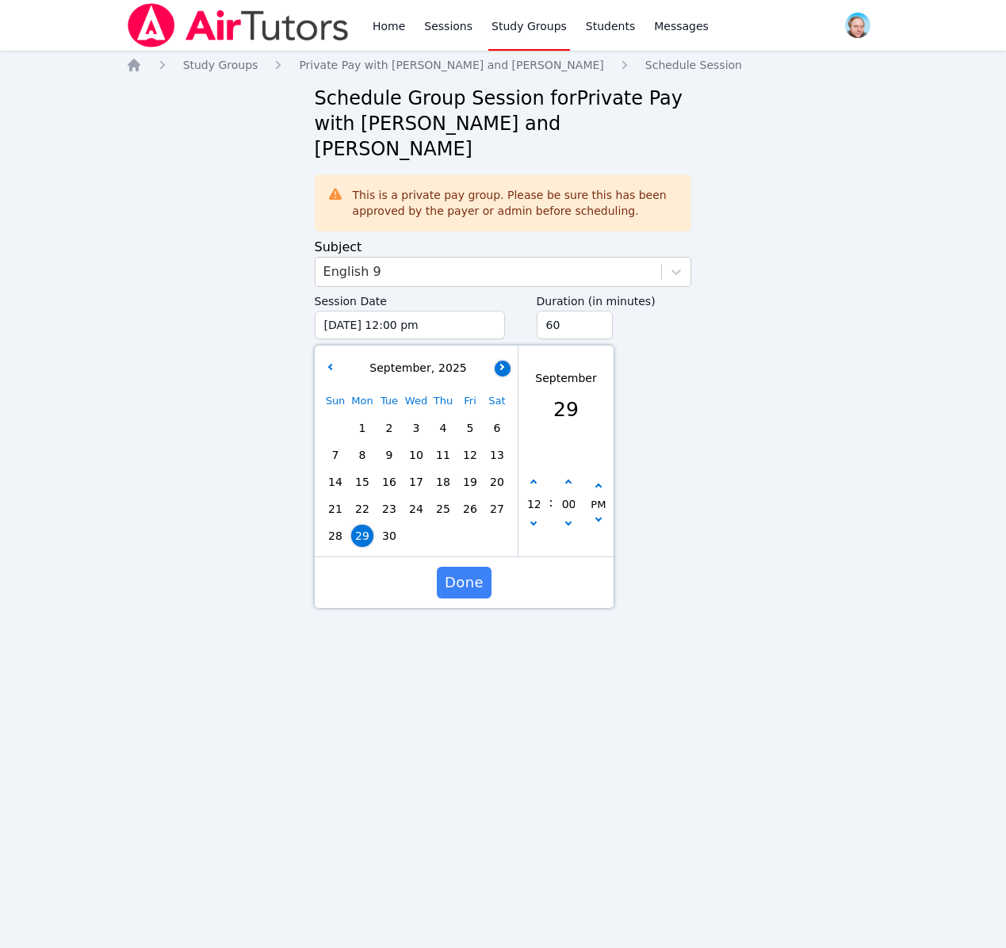
click at [502, 363] on icon "button" at bounding box center [501, 366] width 6 height 6
click at [365, 444] on span "6" at bounding box center [362, 455] width 22 height 22
click at [531, 475] on button "button" at bounding box center [534, 483] width 16 height 16
type input "[DATE] 01:00 pm"
type input "01"
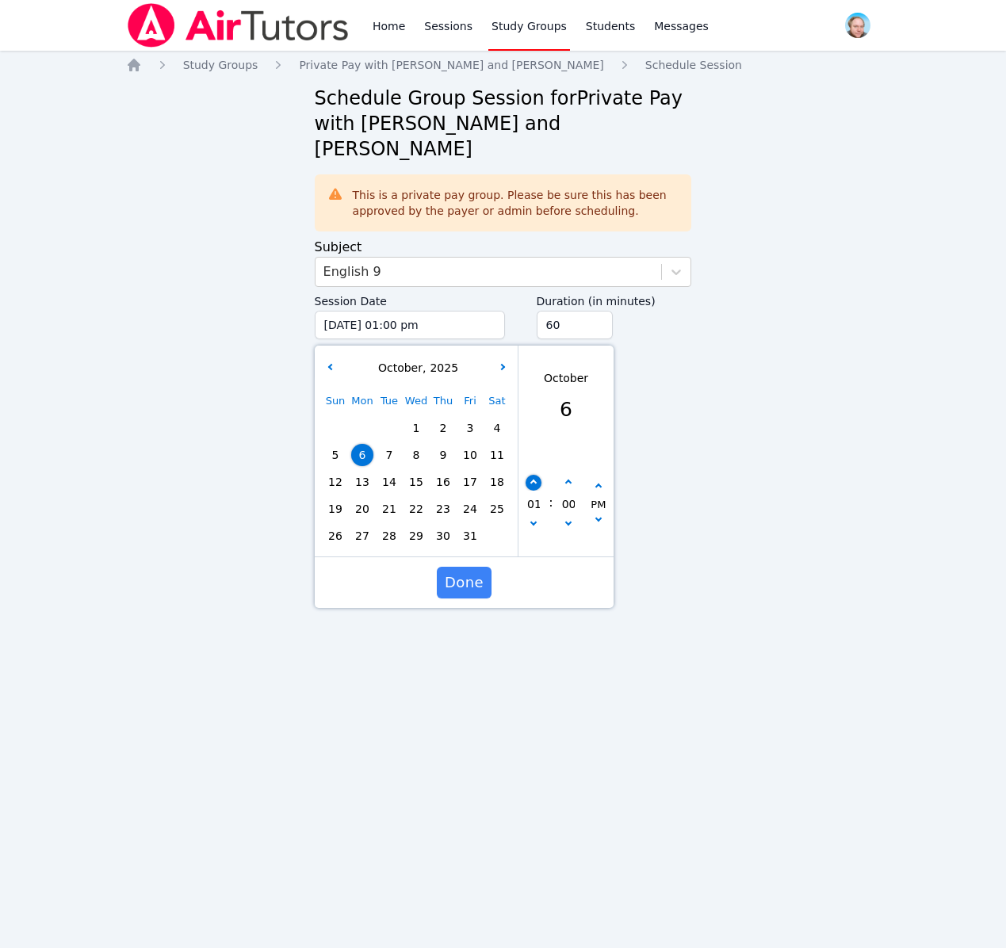
click at [531, 475] on button "button" at bounding box center [534, 483] width 16 height 16
type input "[DATE] 02:00 pm"
type input "02"
click at [531, 475] on button "button" at bounding box center [534, 483] width 16 height 16
type input "[DATE] 03:00 pm"
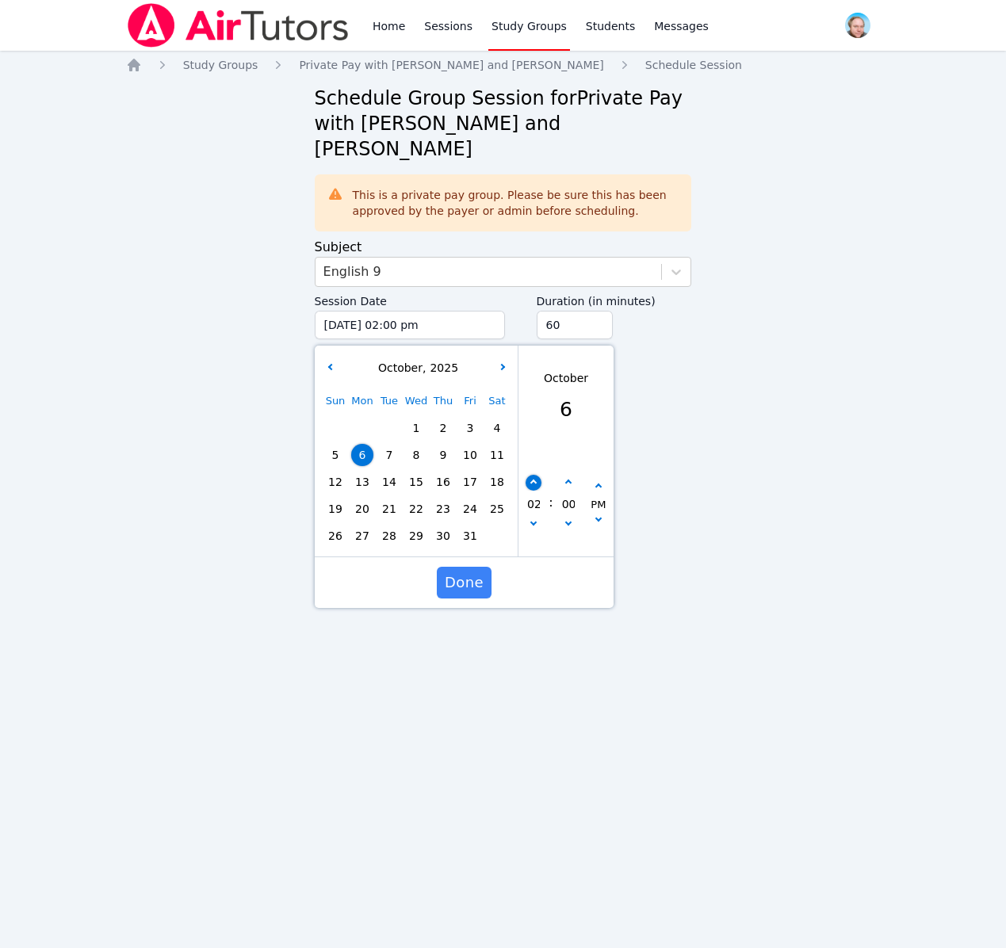
type input "03"
click at [531, 475] on button "button" at bounding box center [534, 483] width 16 height 16
type input "[DATE] 04:00 pm"
type input "04"
click at [531, 475] on button "button" at bounding box center [534, 483] width 16 height 16
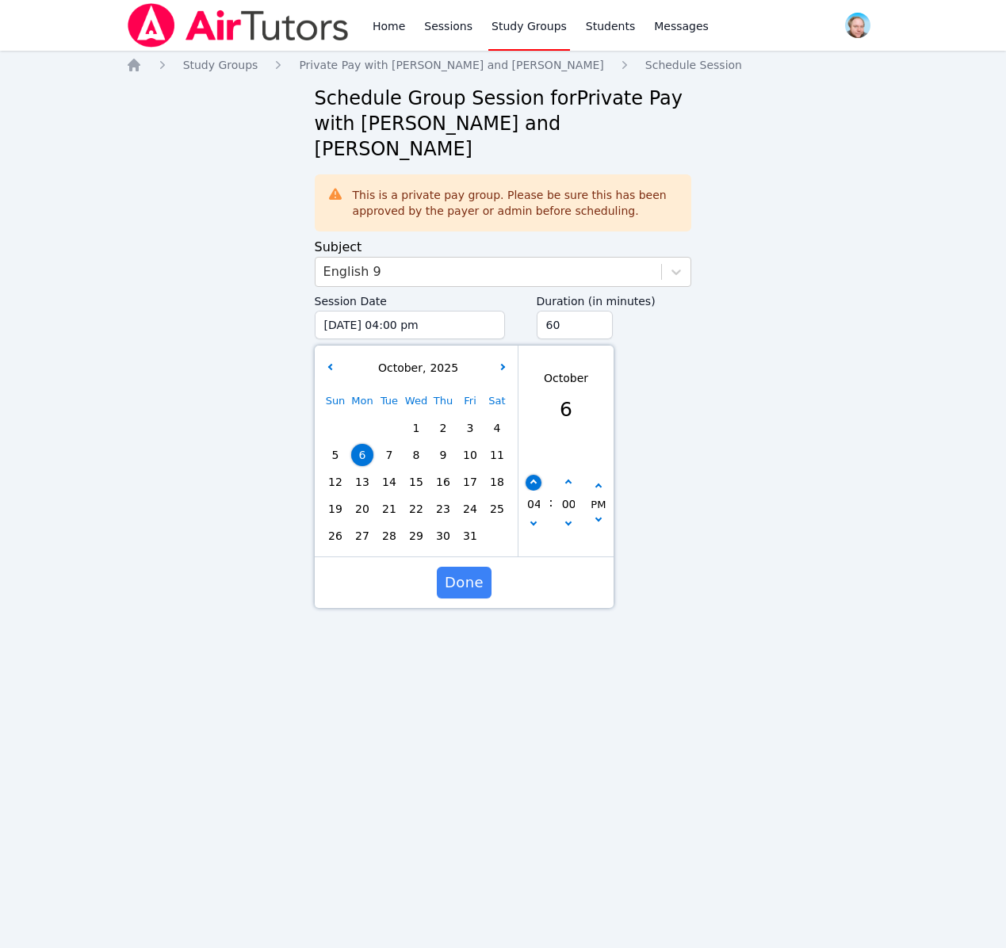
type input "[DATE] 05:00 pm"
type input "05"
click at [531, 475] on button "button" at bounding box center [534, 483] width 16 height 16
type input "[DATE] 06:00 pm"
type input "06"
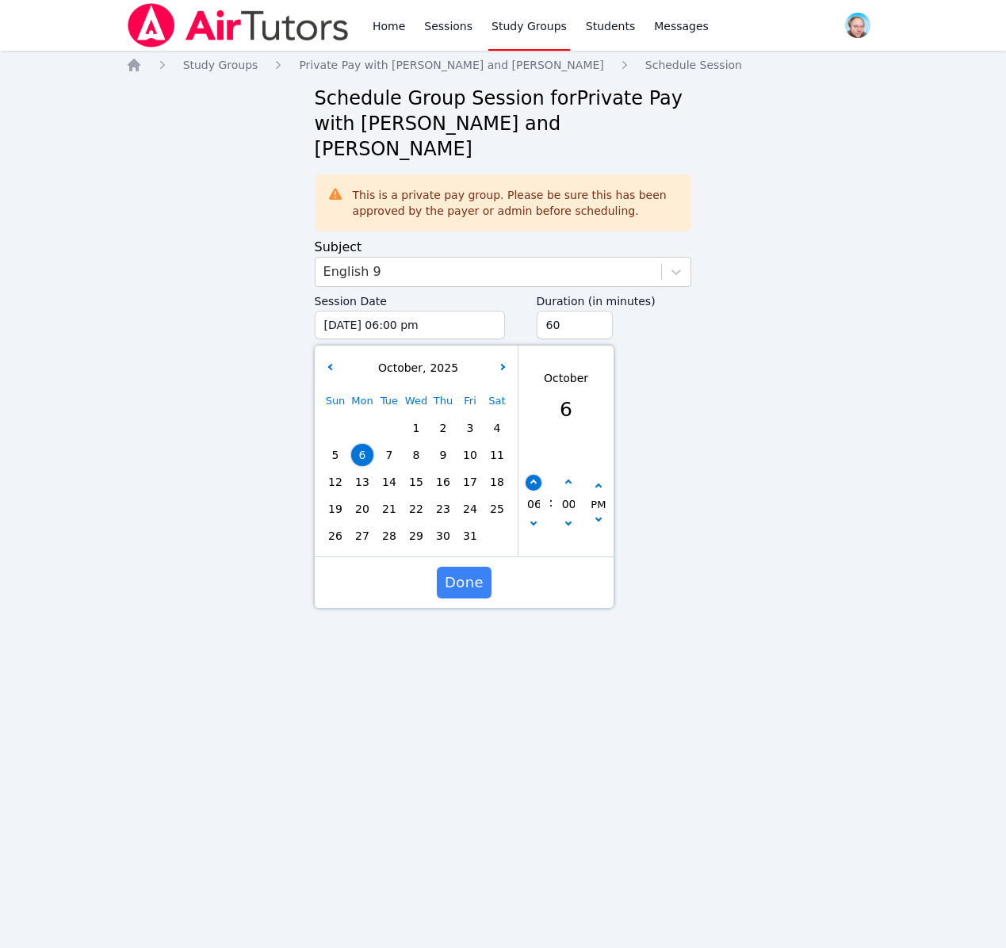
click at [531, 475] on button "button" at bounding box center [534, 483] width 16 height 16
type input "[DATE] 07:00 pm"
type input "07"
click at [531, 475] on button "button" at bounding box center [534, 483] width 16 height 16
type input "[DATE] 08:00 pm"
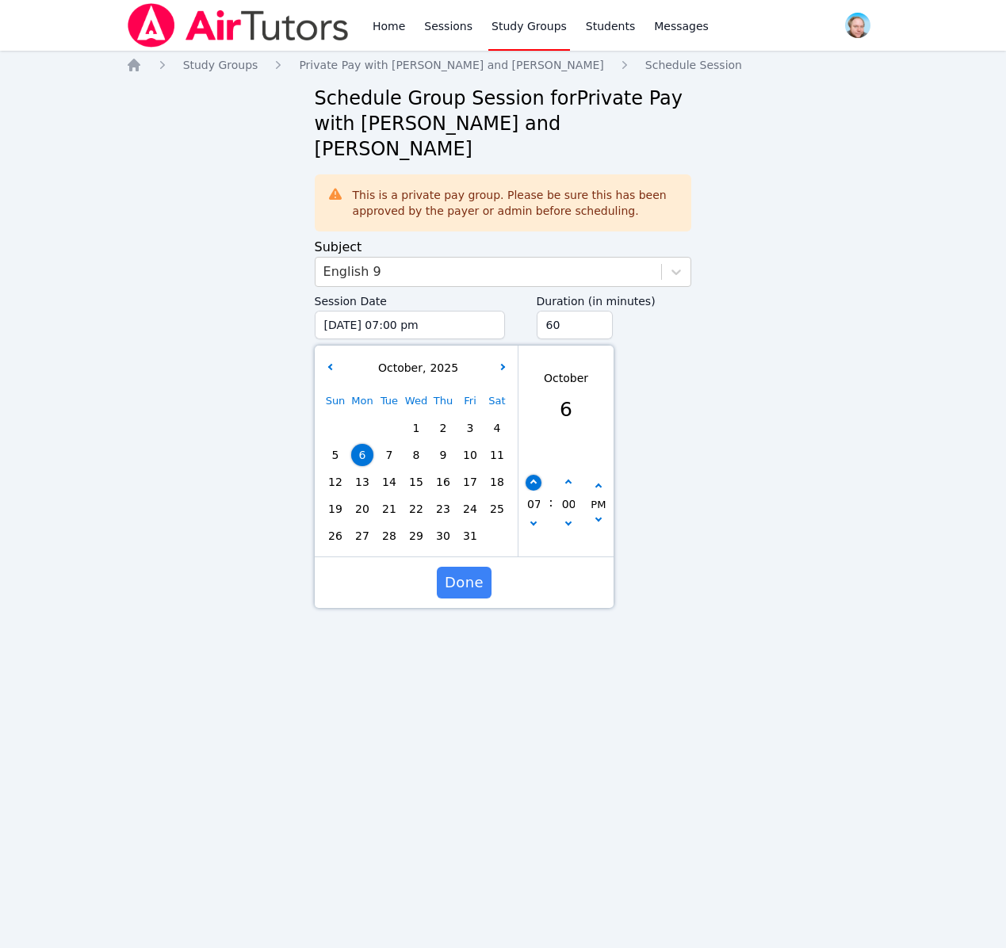
type input "08"
click at [531, 475] on button "button" at bounding box center [534, 483] width 16 height 16
type input "[DATE] 09:00 pm"
type input "09"
click at [531, 475] on button "button" at bounding box center [534, 483] width 16 height 16
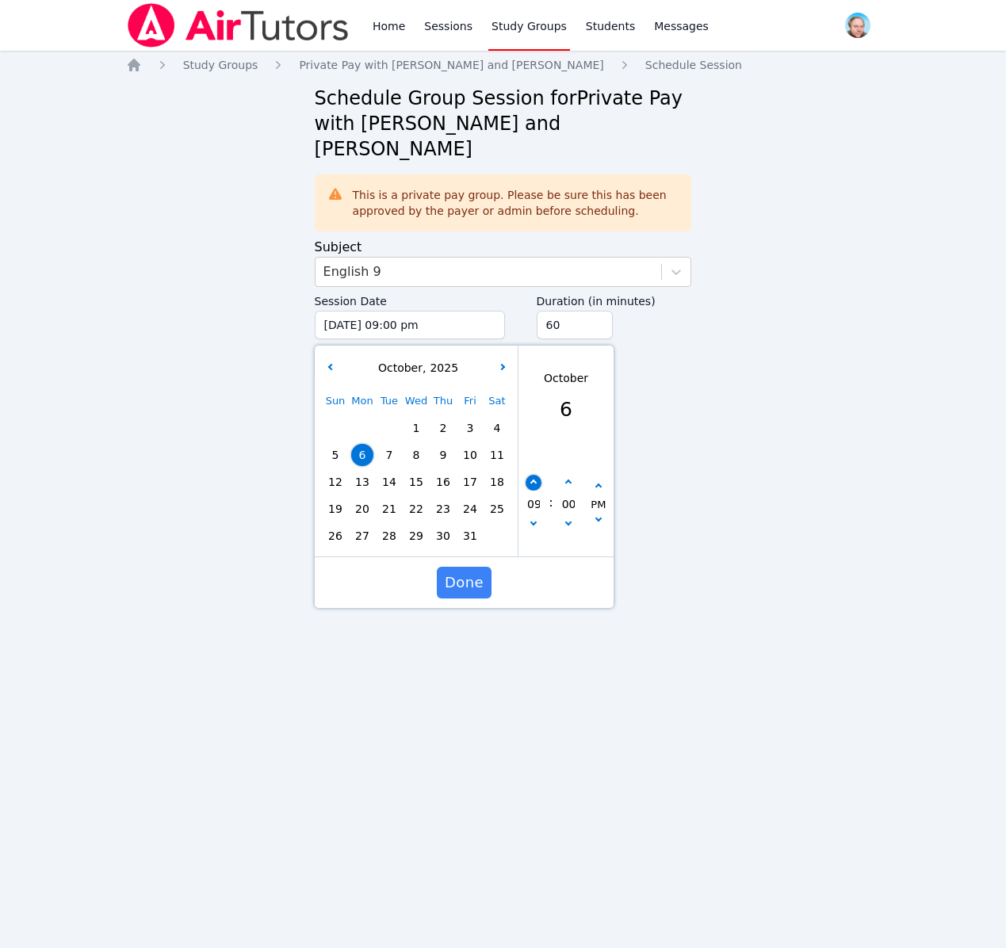
type input "[DATE] 10:00 pm"
type input "10"
click at [469, 572] on span "Done" at bounding box center [463, 583] width 39 height 22
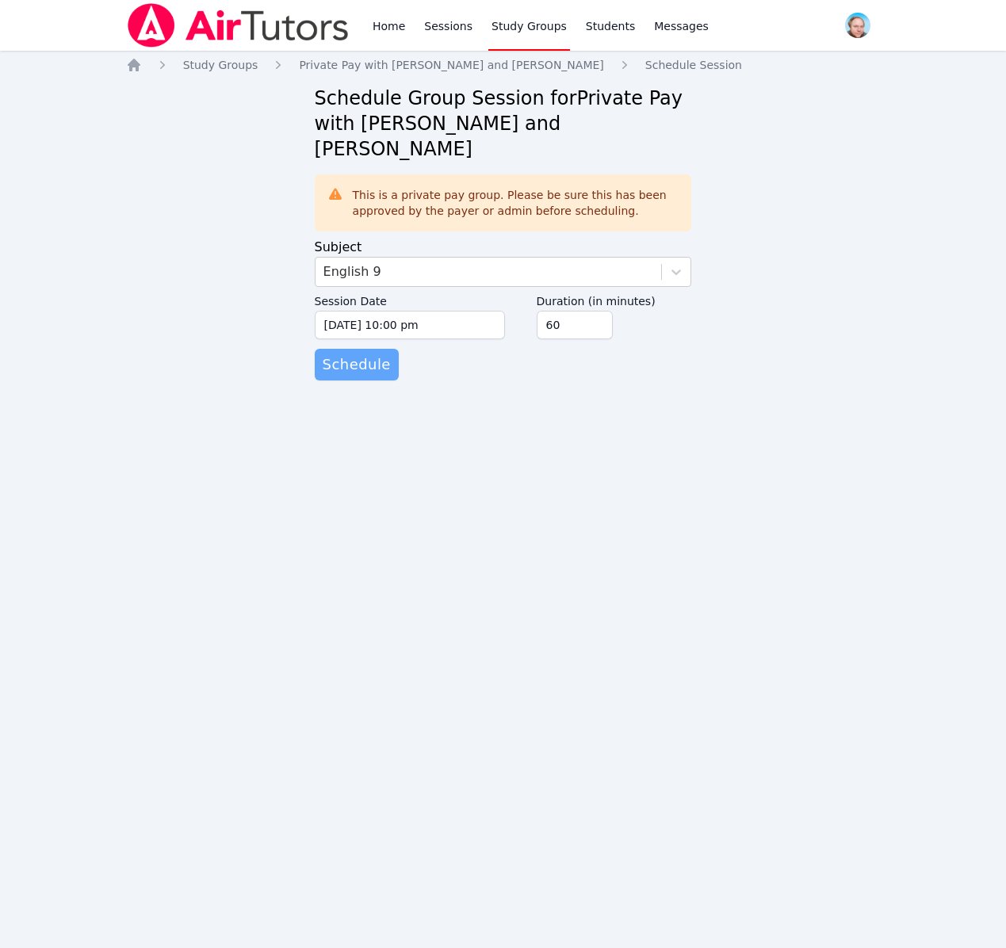
click at [361, 354] on span "Schedule" at bounding box center [357, 365] width 68 height 22
